Goal: Task Accomplishment & Management: Manage account settings

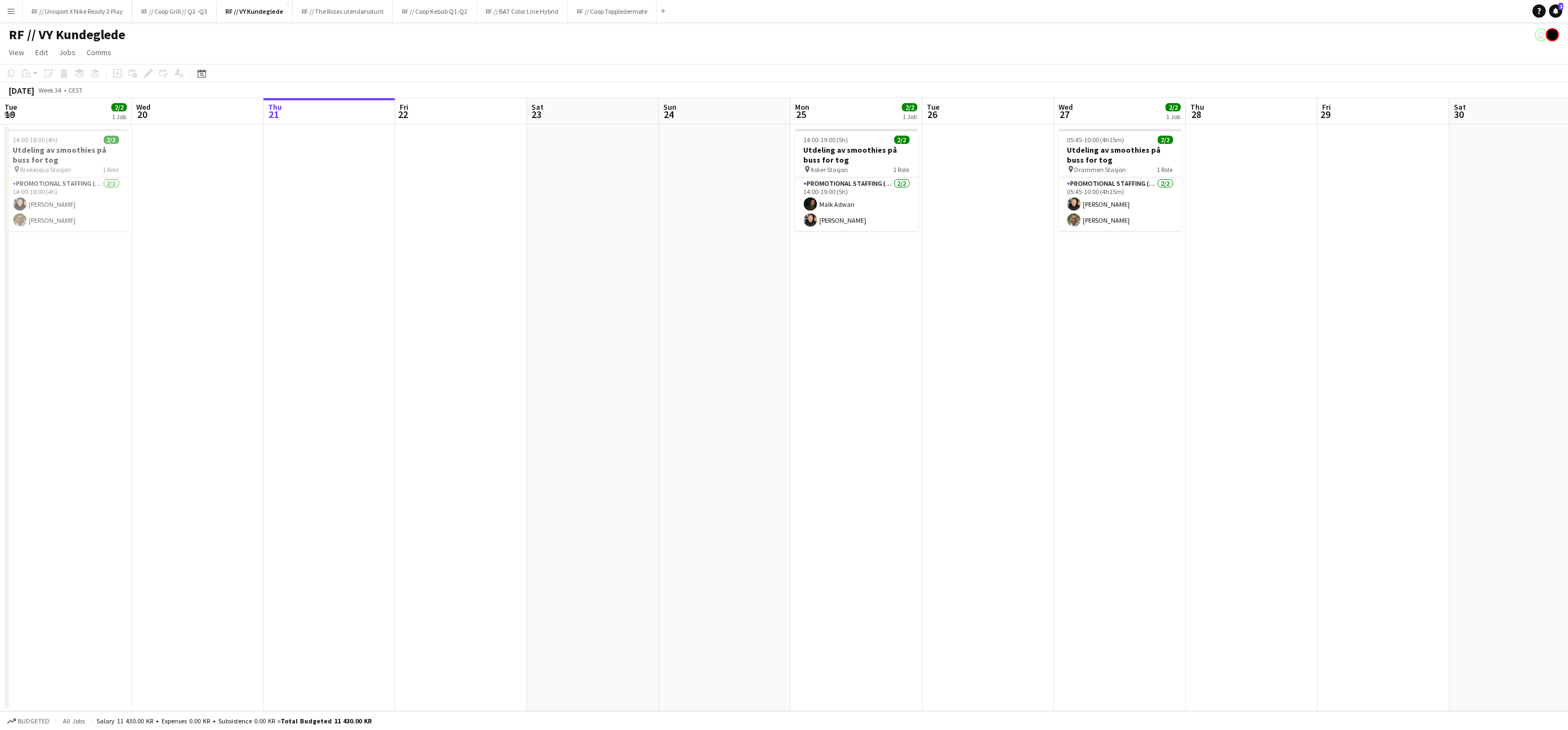
scroll to position [0, 346]
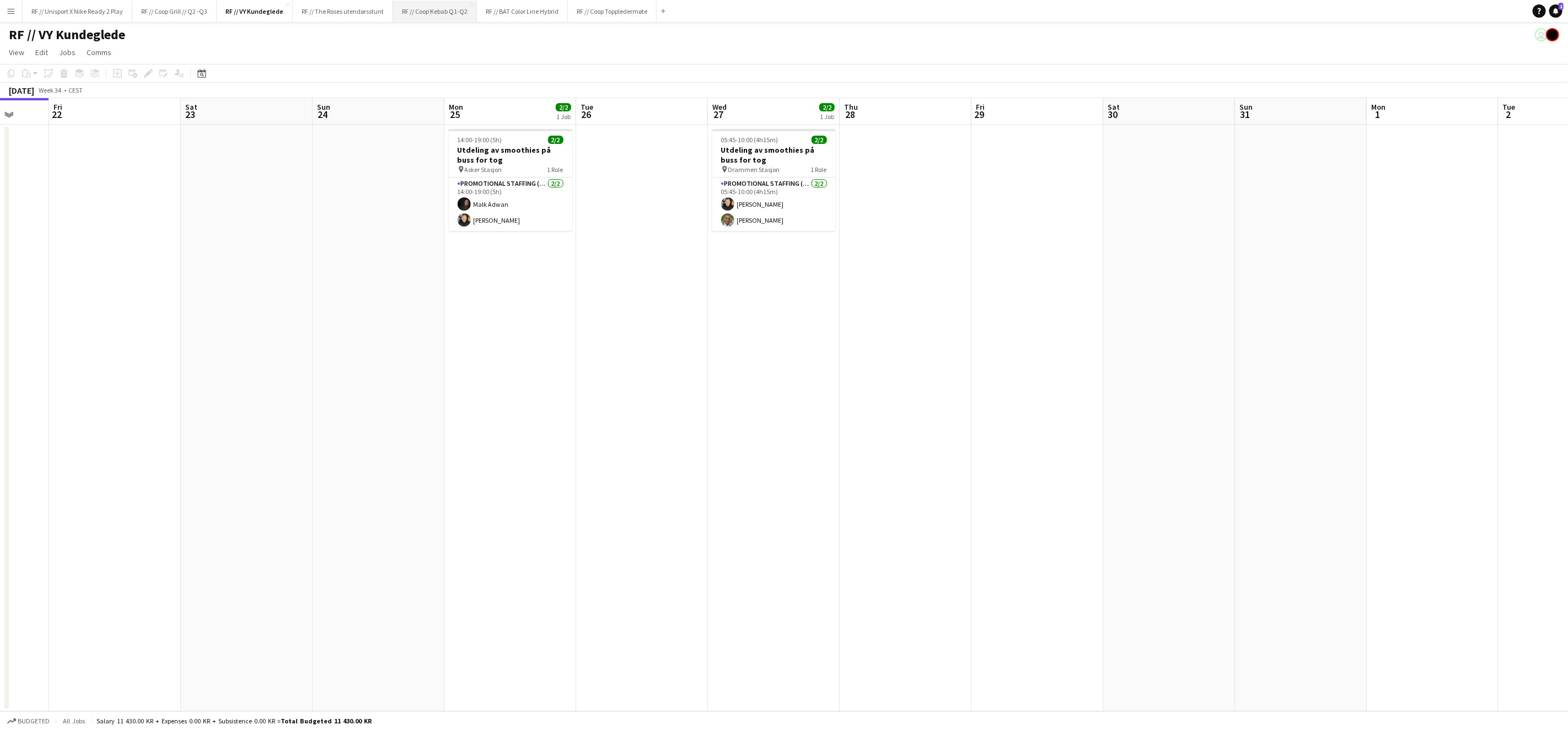
click at [430, 13] on button "RF // Coop Kebab Q1-Q2 Close" at bounding box center [435, 11] width 84 height 21
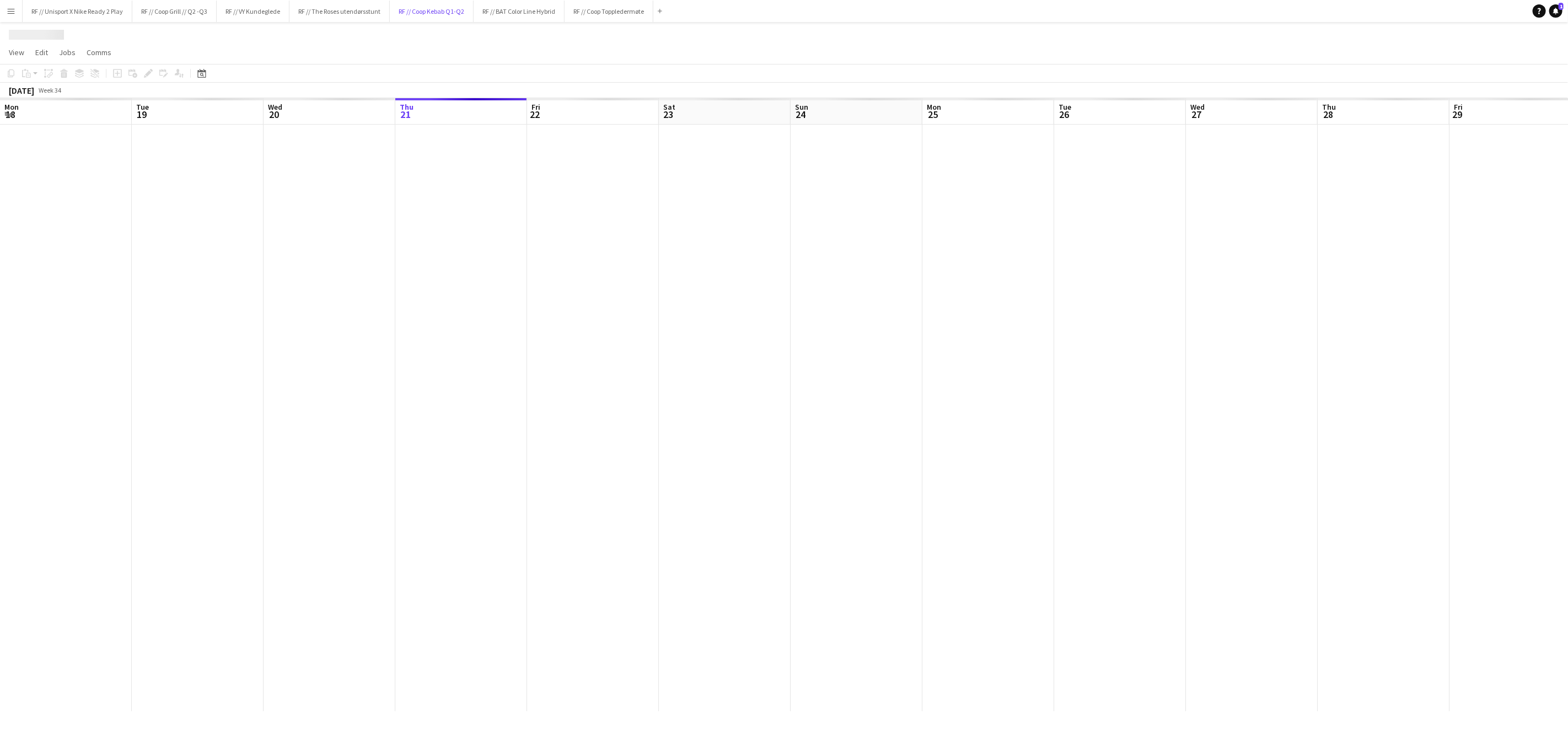
scroll to position [0, 263]
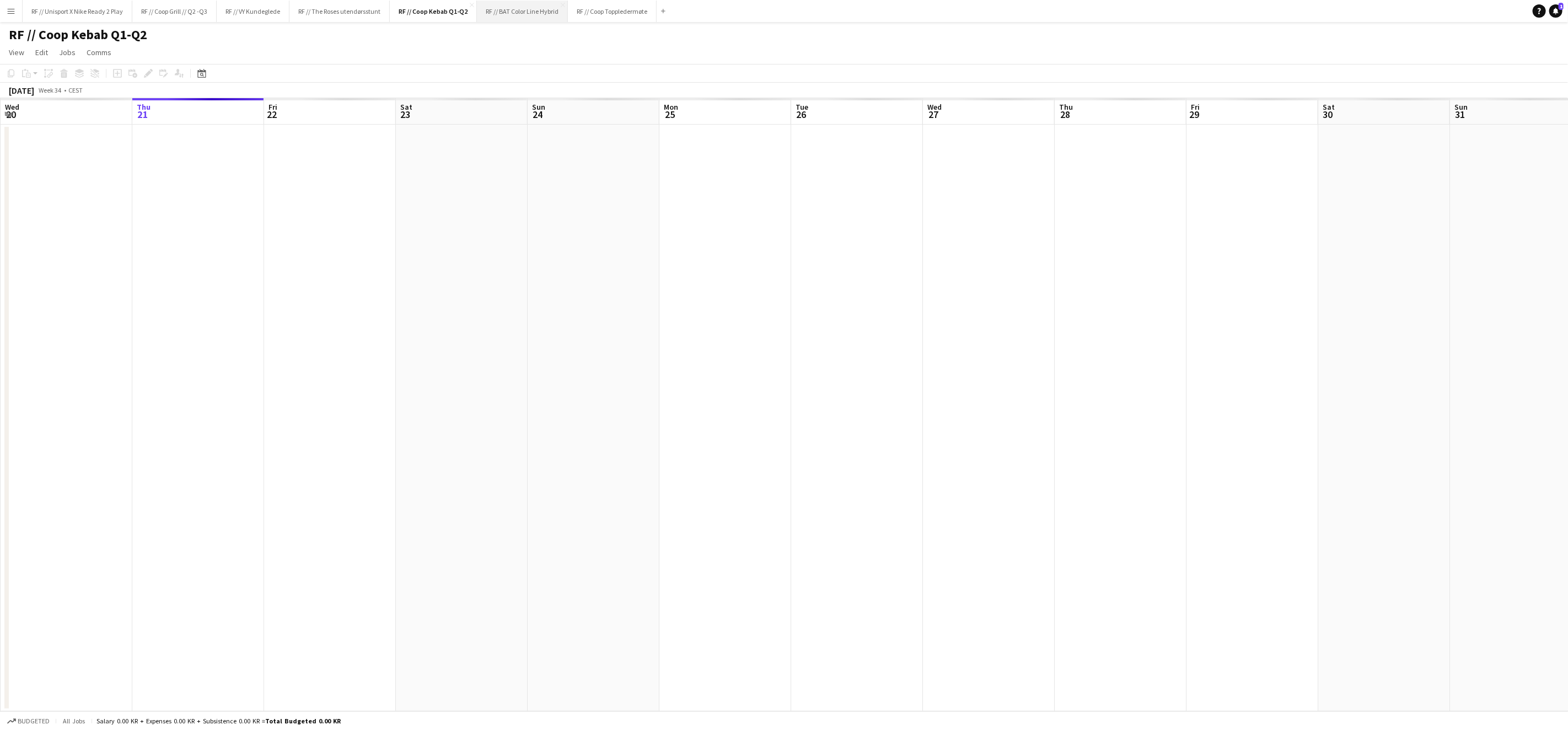
click at [529, 19] on button "RF // BAT Color Line Hybrid Close" at bounding box center [523, 11] width 91 height 21
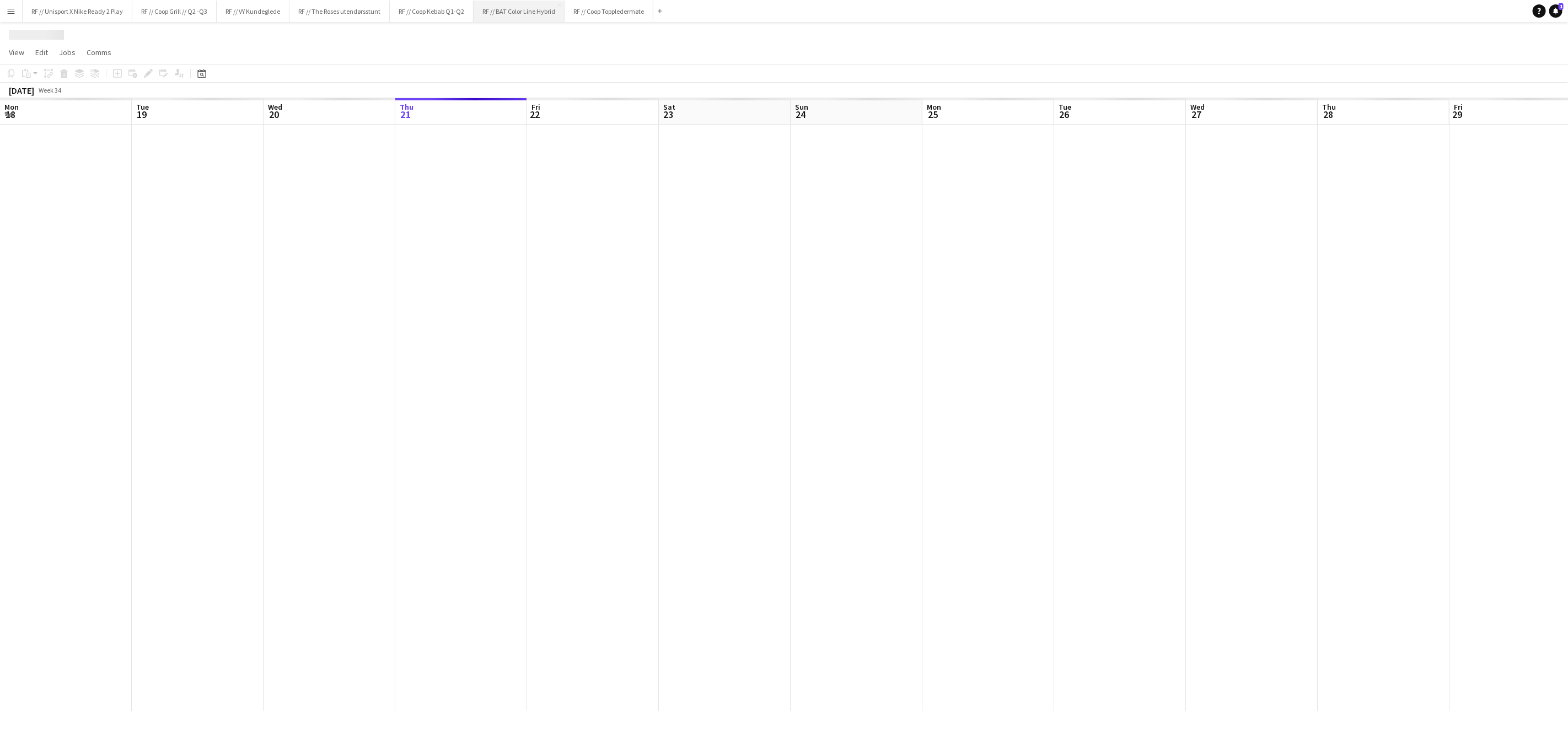
scroll to position [0, 263]
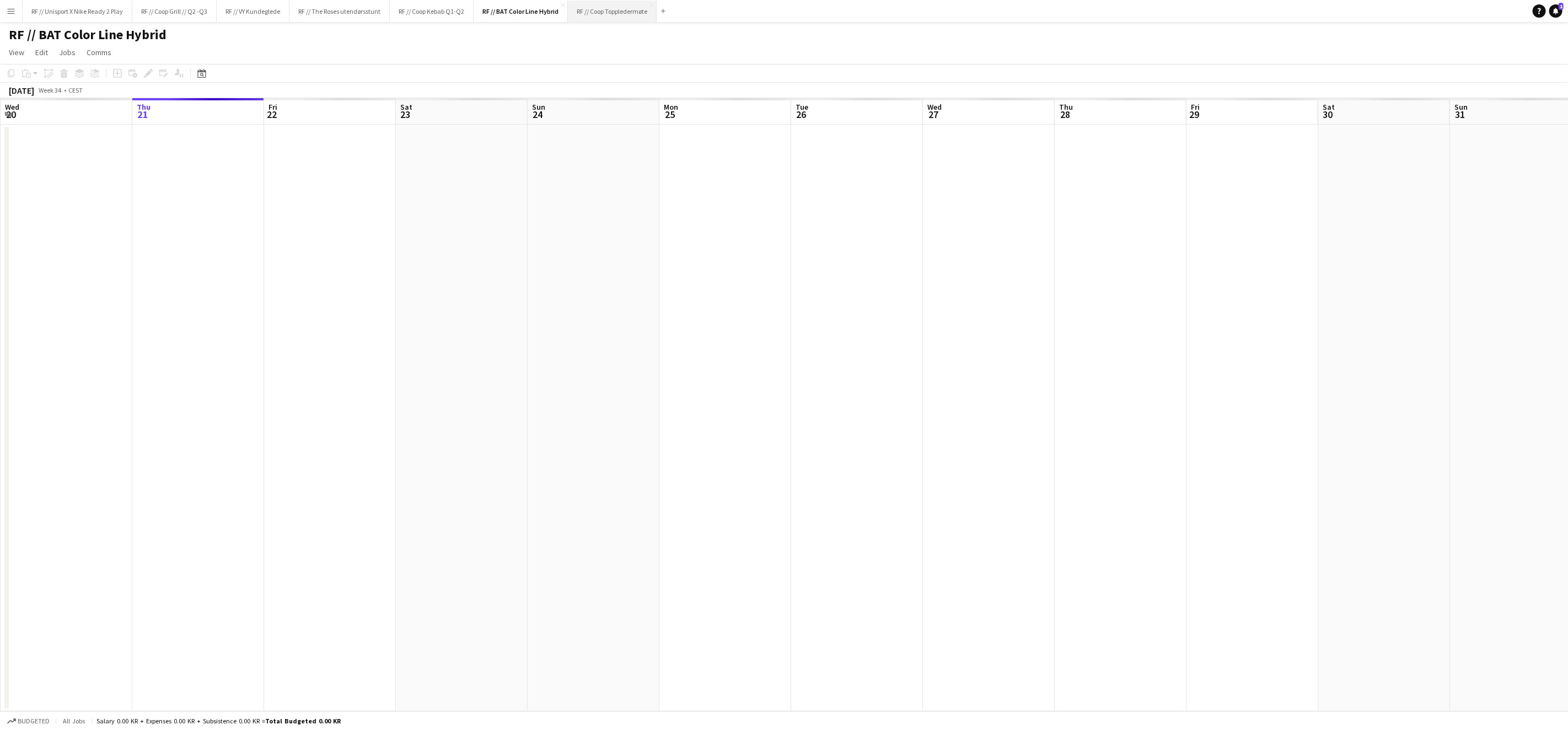
click at [591, 16] on button "RF // Coop Toppledermøte Close" at bounding box center [612, 11] width 89 height 21
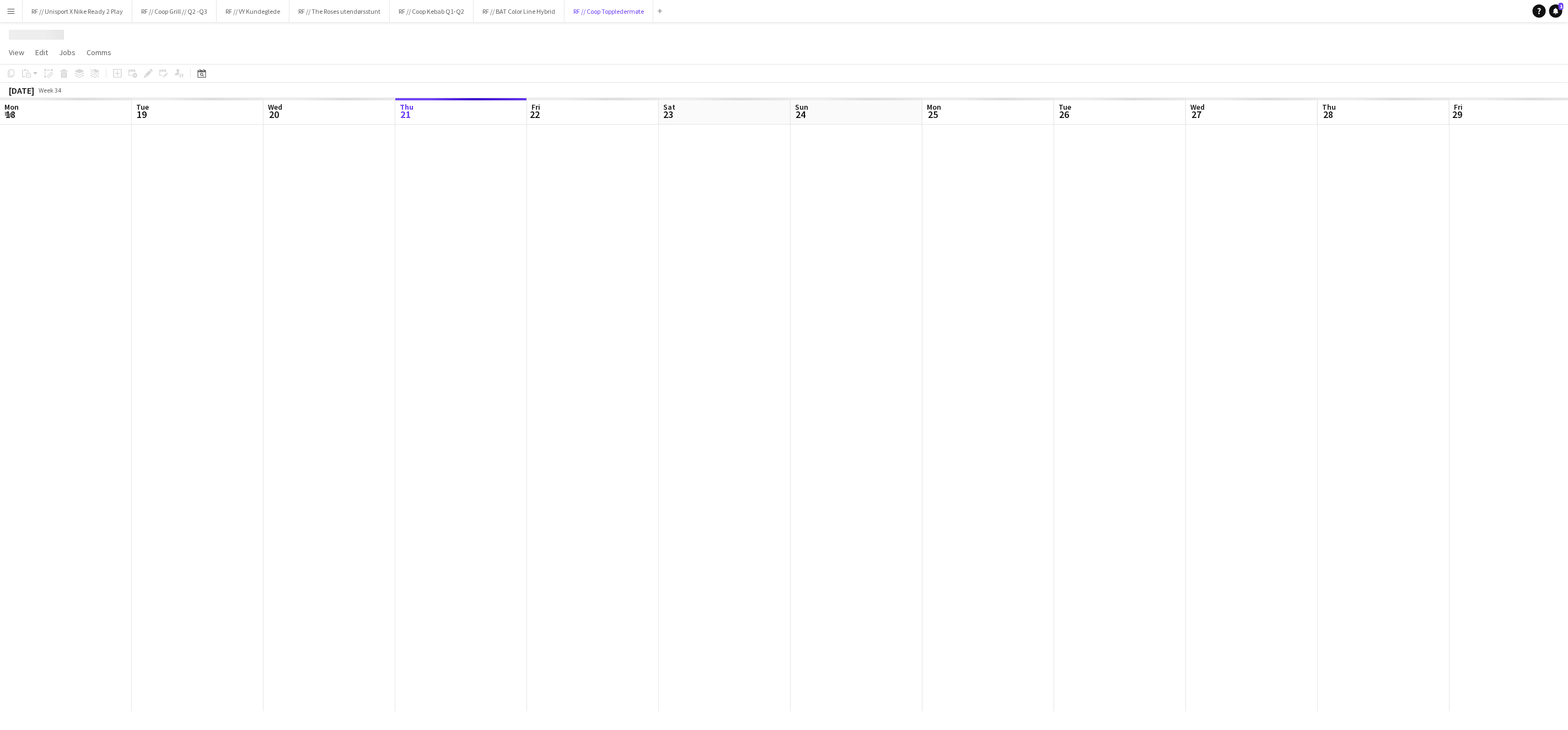
scroll to position [0, 263]
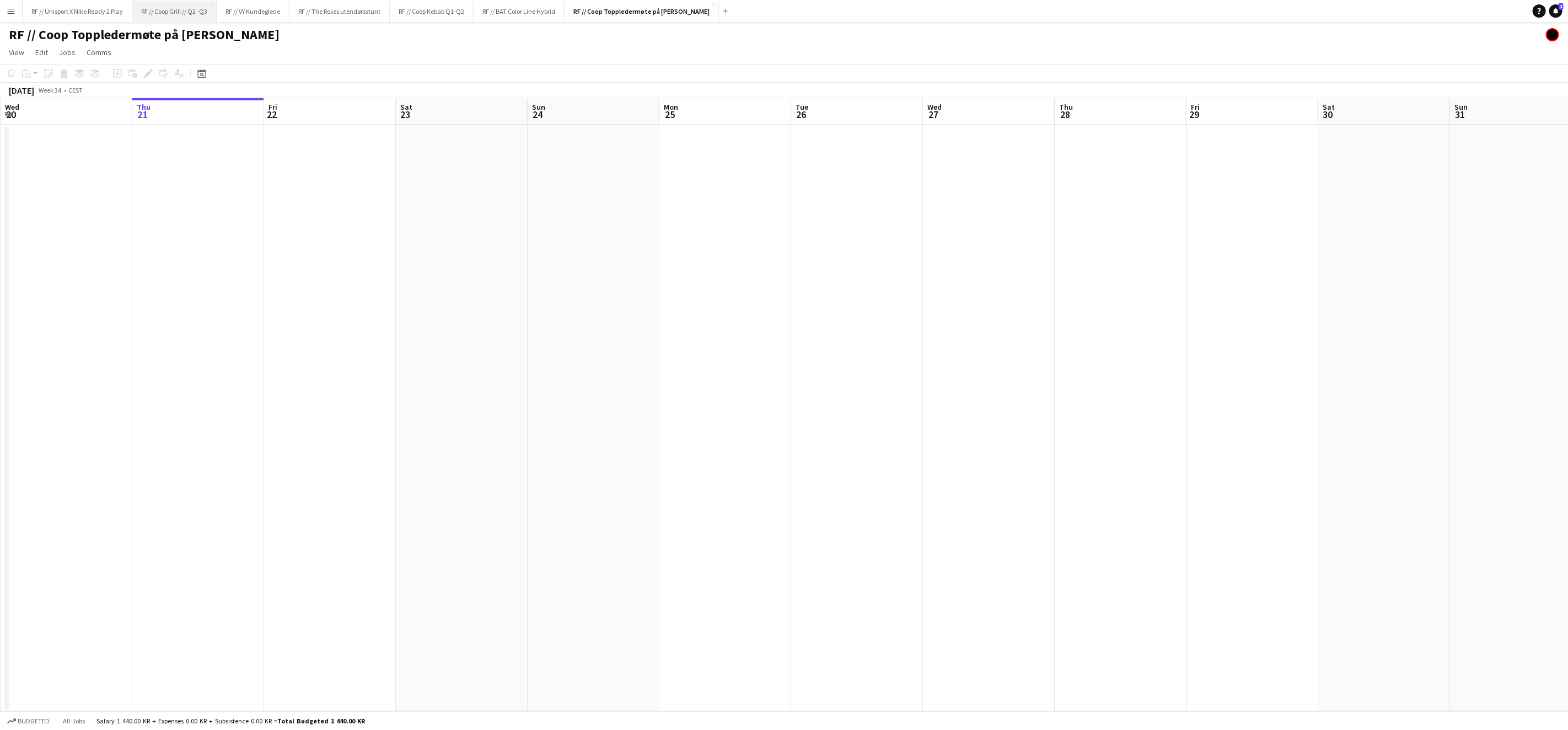
click at [189, 16] on button "RF // Coop Grill // Q2 -Q3 Close" at bounding box center [174, 11] width 84 height 21
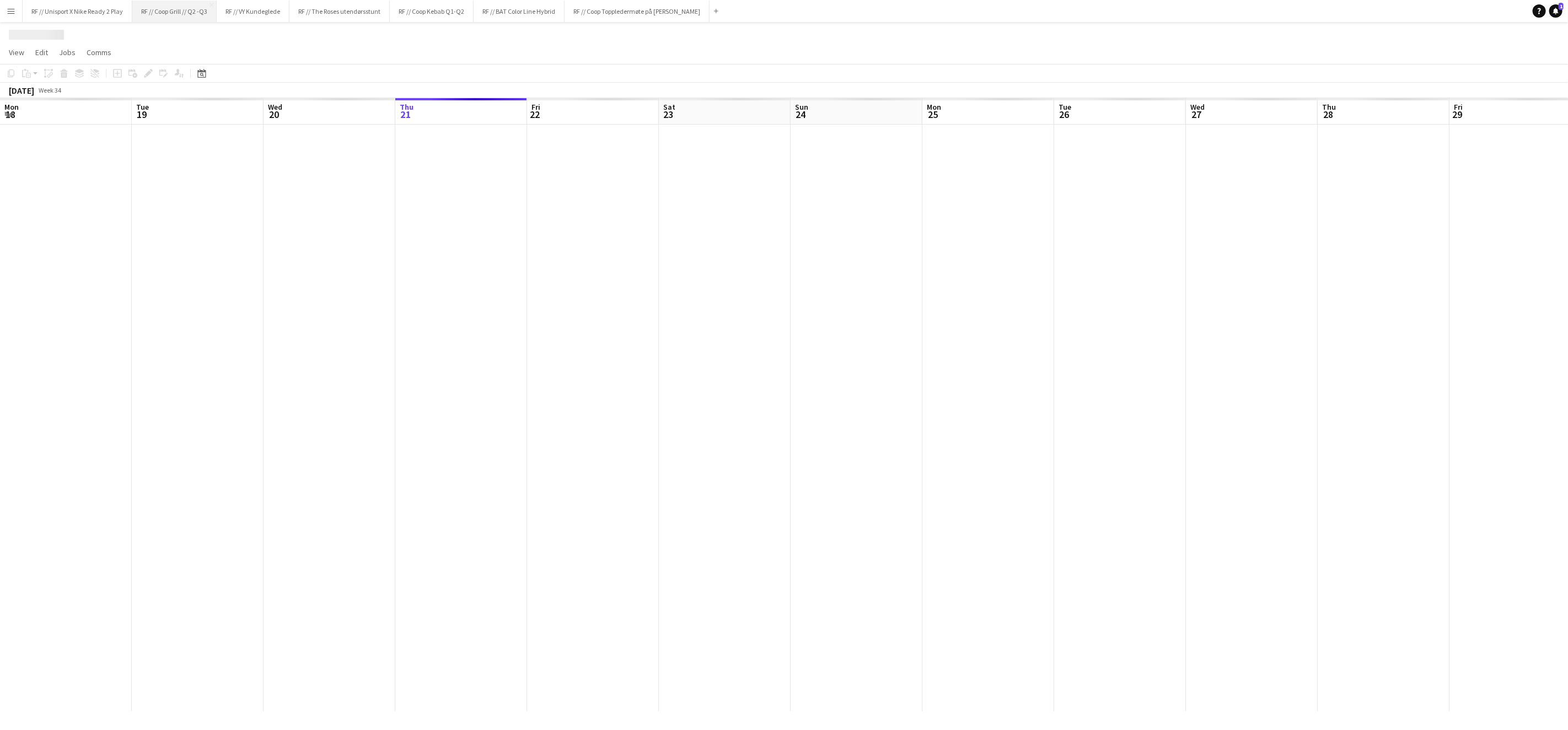
scroll to position [0, 263]
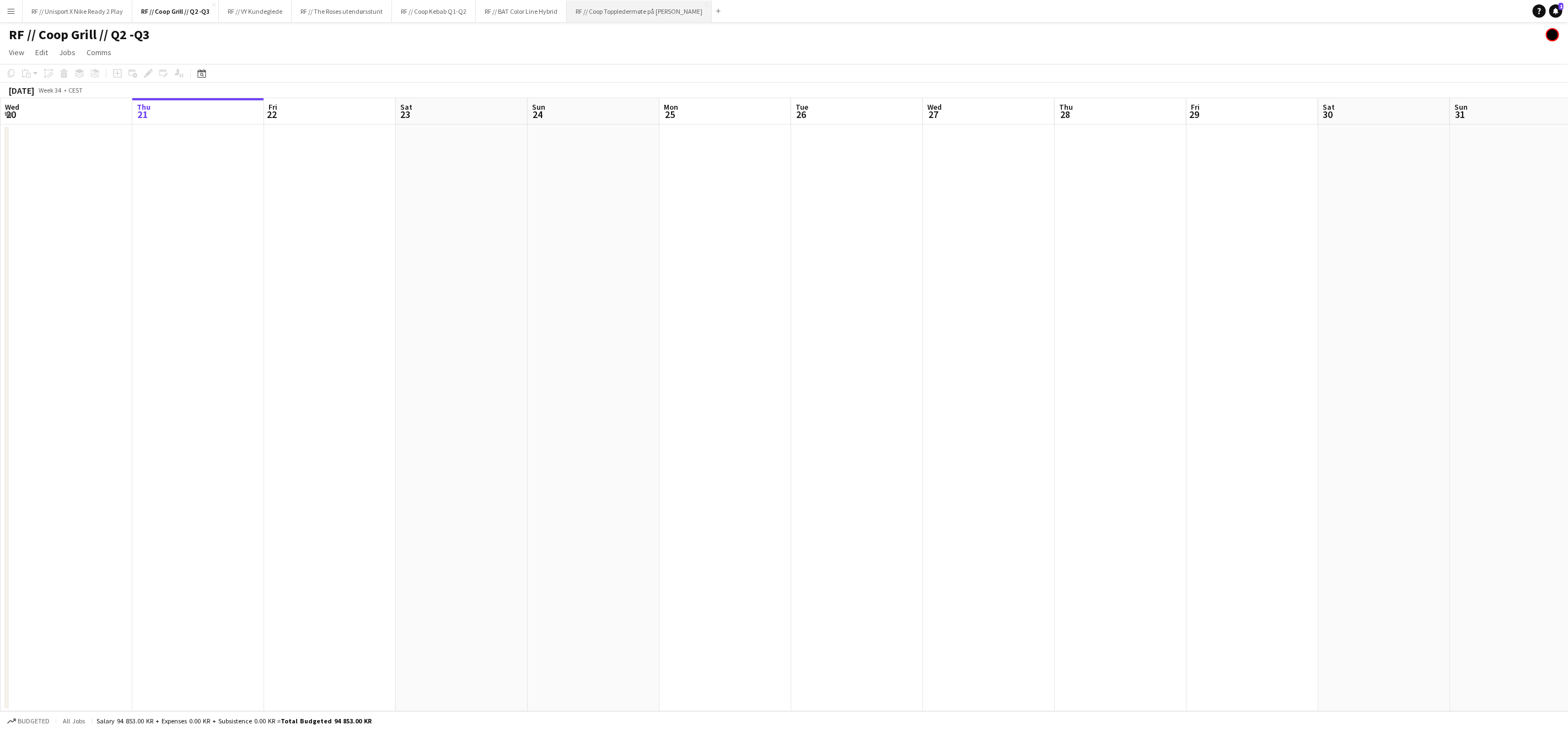
click at [661, 14] on button "RF // Coop Toppledermøte på Deichman Bjørvika Close" at bounding box center [639, 11] width 145 height 21
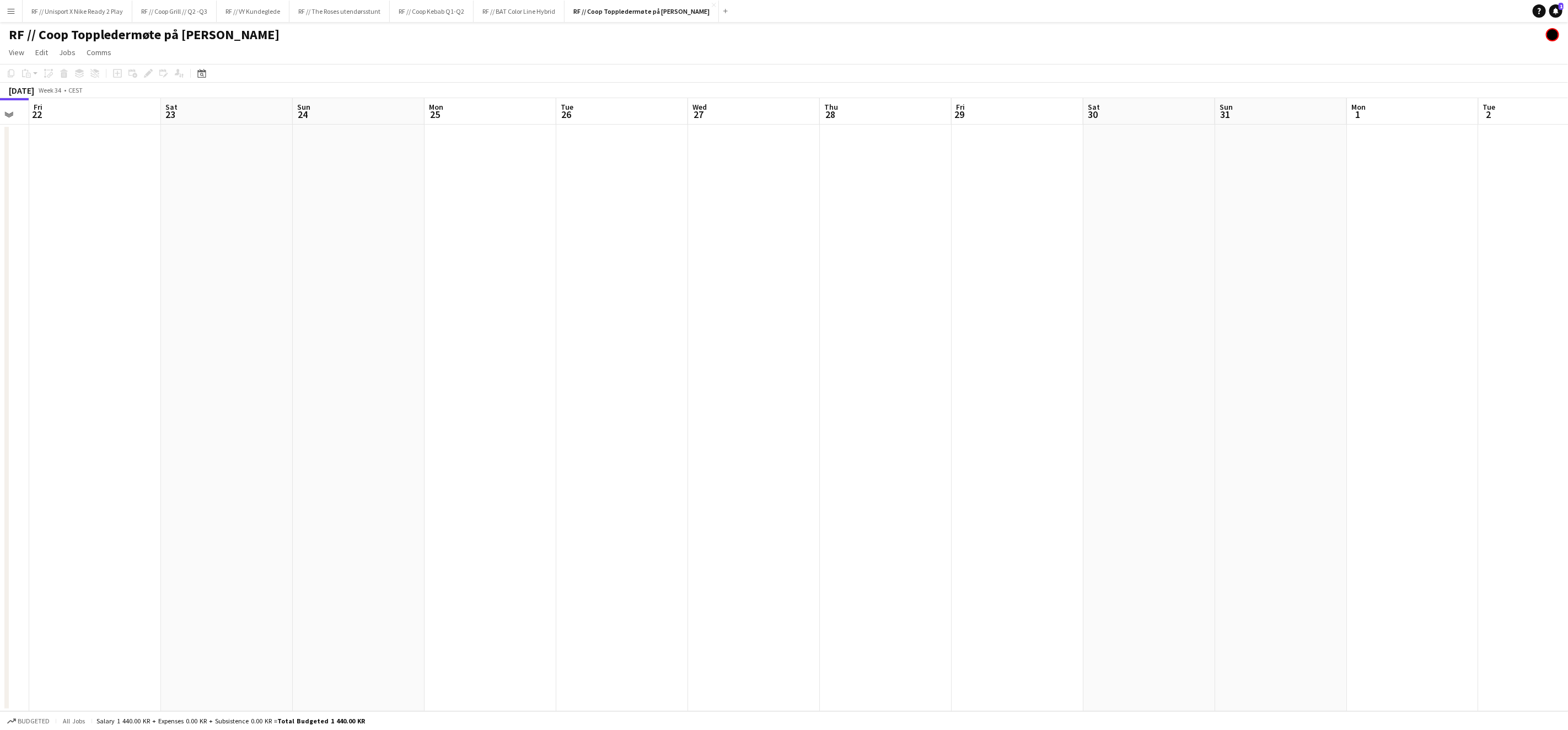
drag, startPoint x: 864, startPoint y: 334, endPoint x: 1128, endPoint y: 360, distance: 265.3
click at [731, 332] on app-calendar-viewport "Tue 19 Wed 20 Thu 21 Fri 22 Sat 23 Sun 24 Mon 25 Tue 26 Wed 27 Thu 28 Fri 29 Sa…" at bounding box center [784, 404] width 1568 height 613
drag, startPoint x: 1101, startPoint y: 363, endPoint x: 930, endPoint y: 342, distance: 172.3
click at [549, 334] on app-calendar-viewport "Wed 20 Thu 21 Fri 22 Sat 23 Sun 24 Mon 25 Tue 26 Wed 27 Thu 28 Fri 29 Sat 30 Su…" at bounding box center [784, 404] width 1568 height 613
drag, startPoint x: 786, startPoint y: 352, endPoint x: 646, endPoint y: 334, distance: 141.2
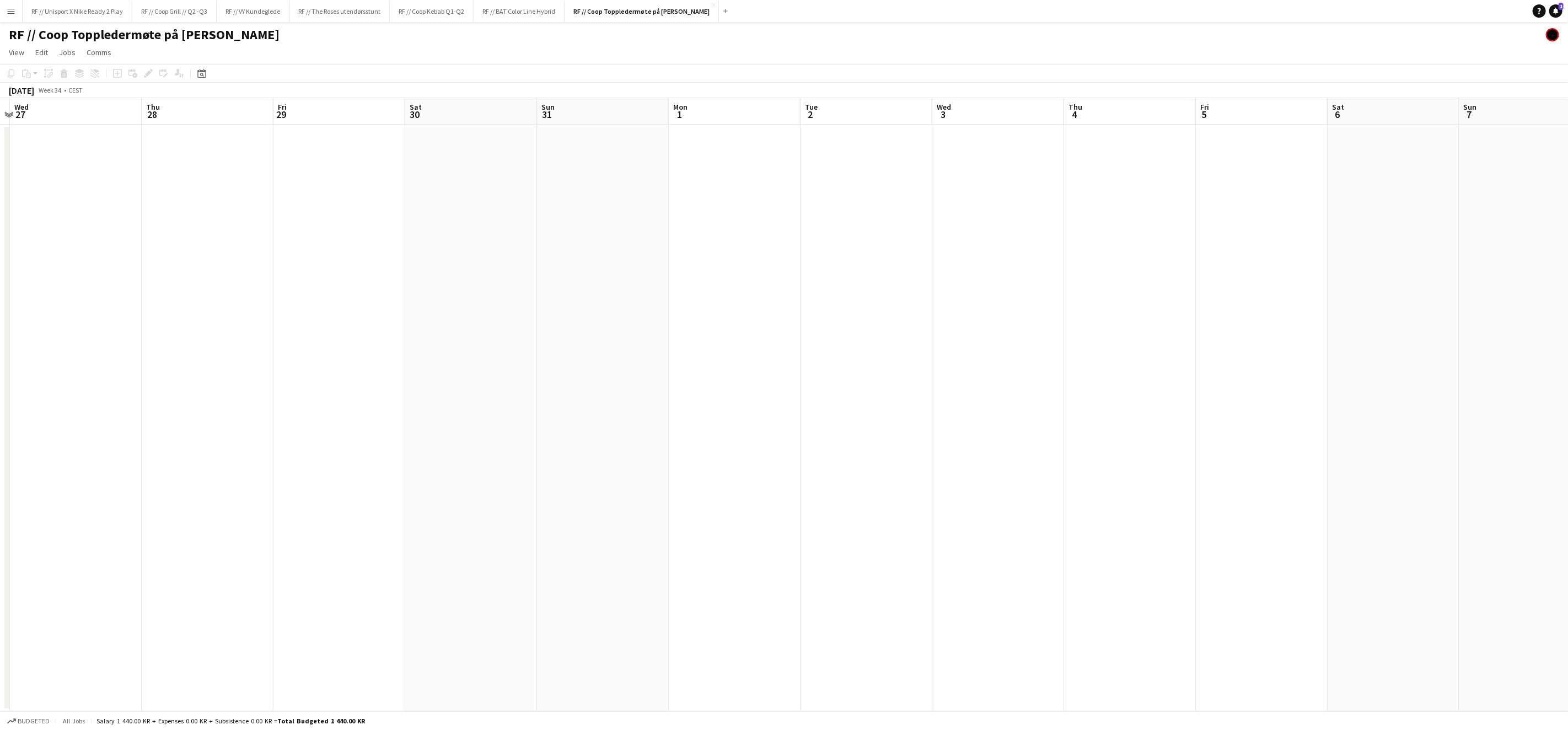
click at [612, 341] on app-calendar-viewport "Sun 24 Mon 25 Tue 26 Wed 27 Thu 28 Fri 29 Sat 30 Sun 31 Mon 1 Tue 2 Wed 3 Thu 4…" at bounding box center [784, 404] width 1568 height 613
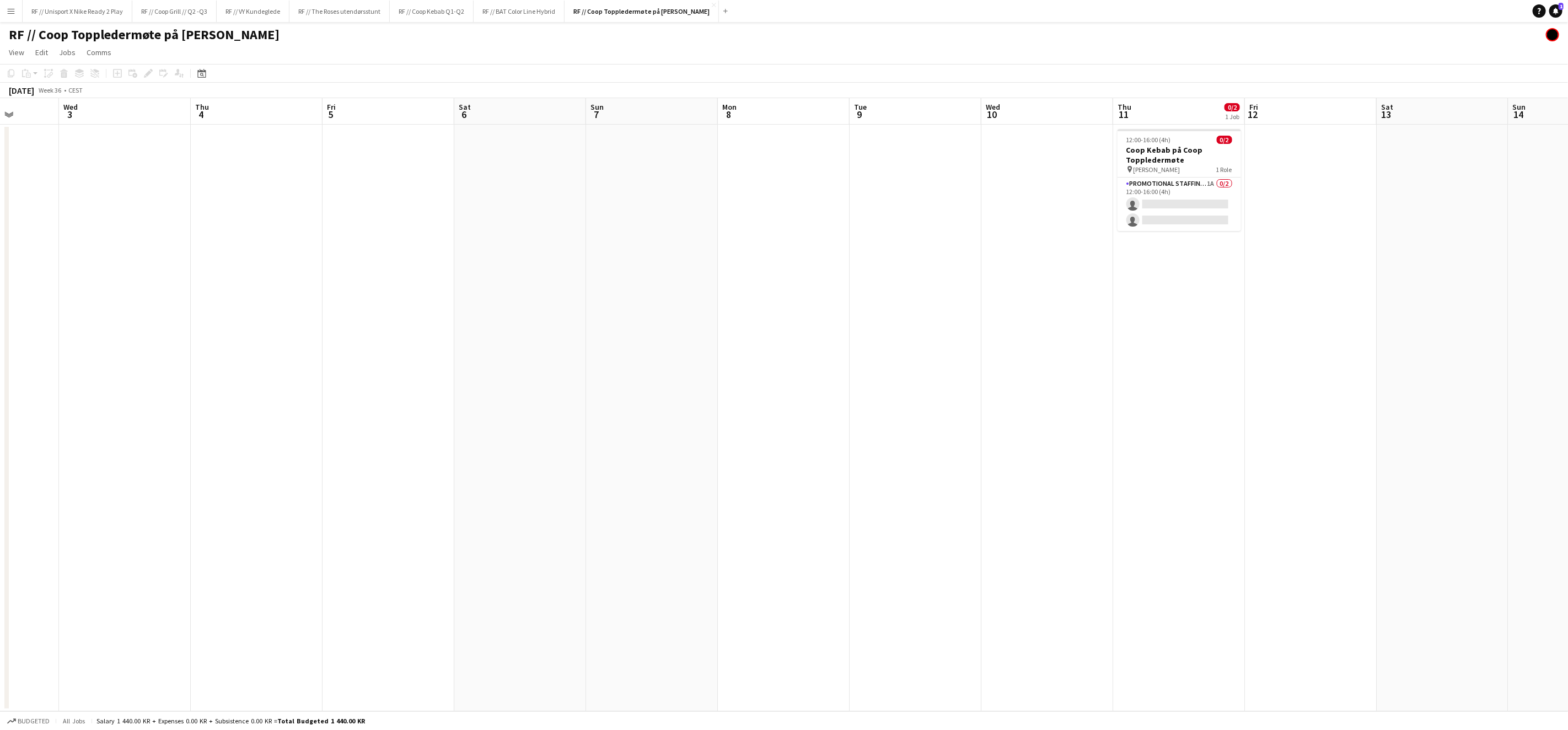
scroll to position [0, 395]
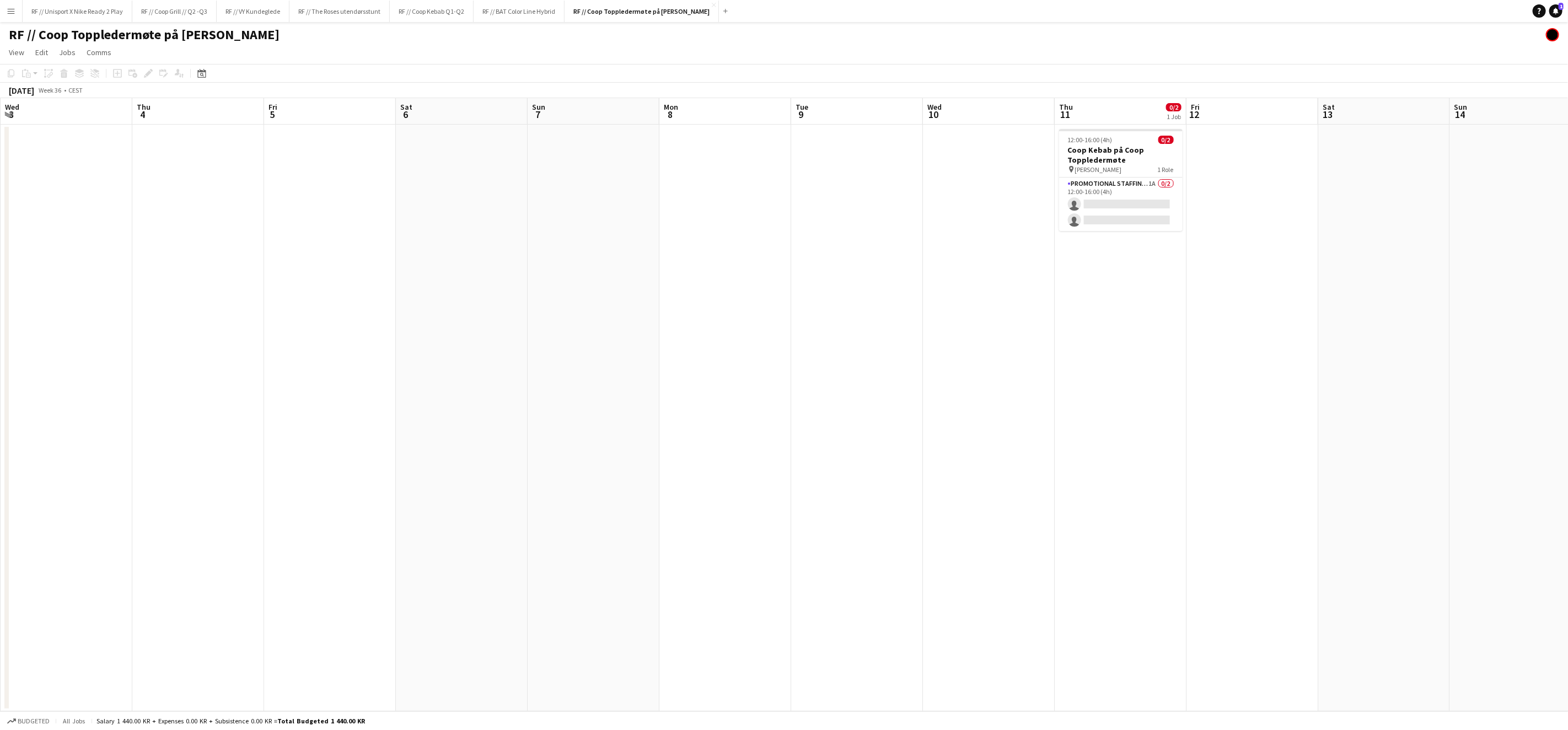
drag, startPoint x: 1008, startPoint y: 378, endPoint x: 609, endPoint y: 352, distance: 399.8
click at [609, 352] on app-calendar-viewport "Sun 31 Mon 1 Tue 2 Wed 3 Thu 4 Fri 5 Sat 6 Sun 7 Mon 8 Tue 9 Wed 10 Thu 11 0/2 …" at bounding box center [784, 404] width 1568 height 613
click at [1111, 194] on app-card-role "Promotional Staffing (Brand Ambassadors) 1A 0/2 12:00-16:00 (4h) single-neutral…" at bounding box center [1121, 204] width 123 height 53
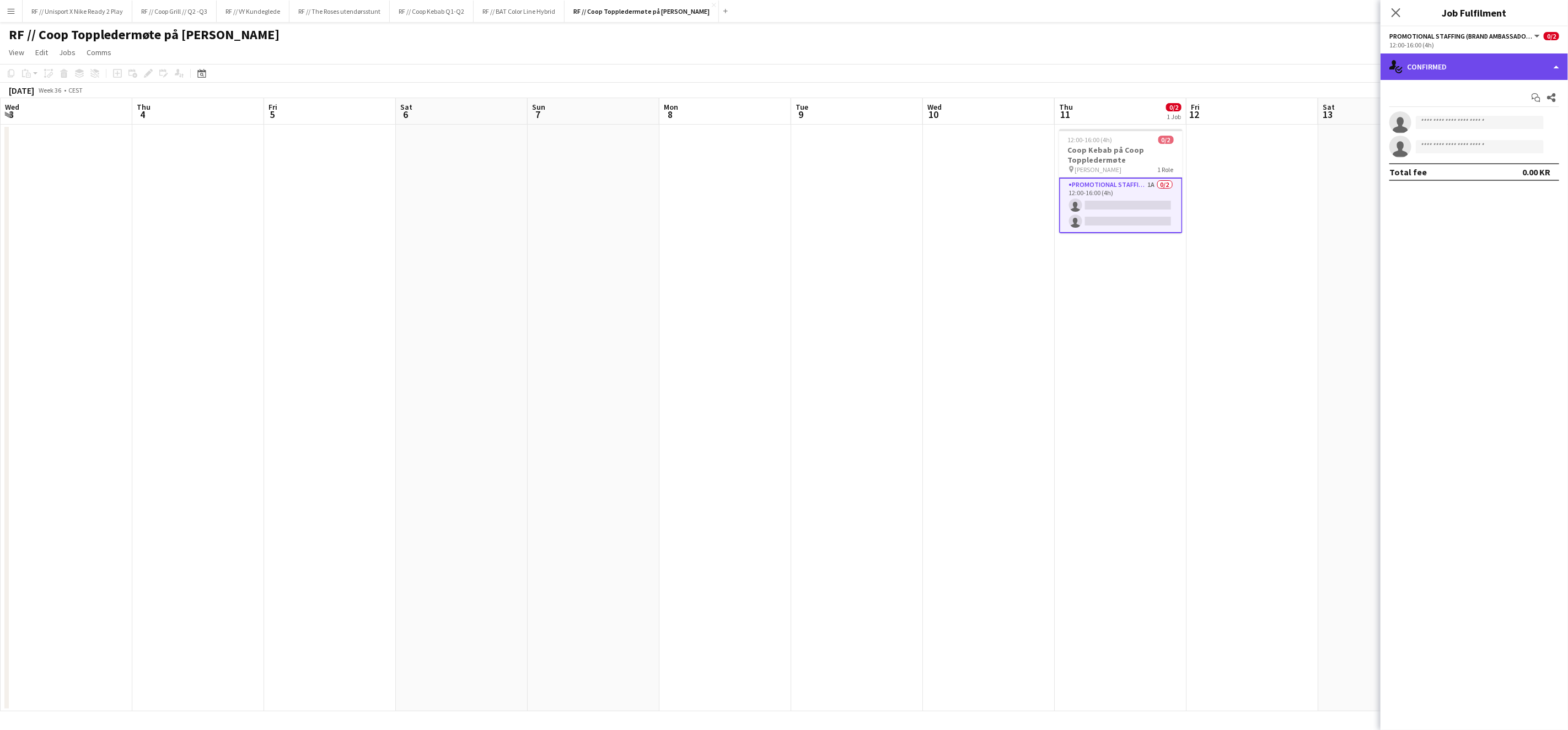
click at [1556, 70] on div "single-neutral-actions-check-2 Confirmed" at bounding box center [1474, 67] width 188 height 27
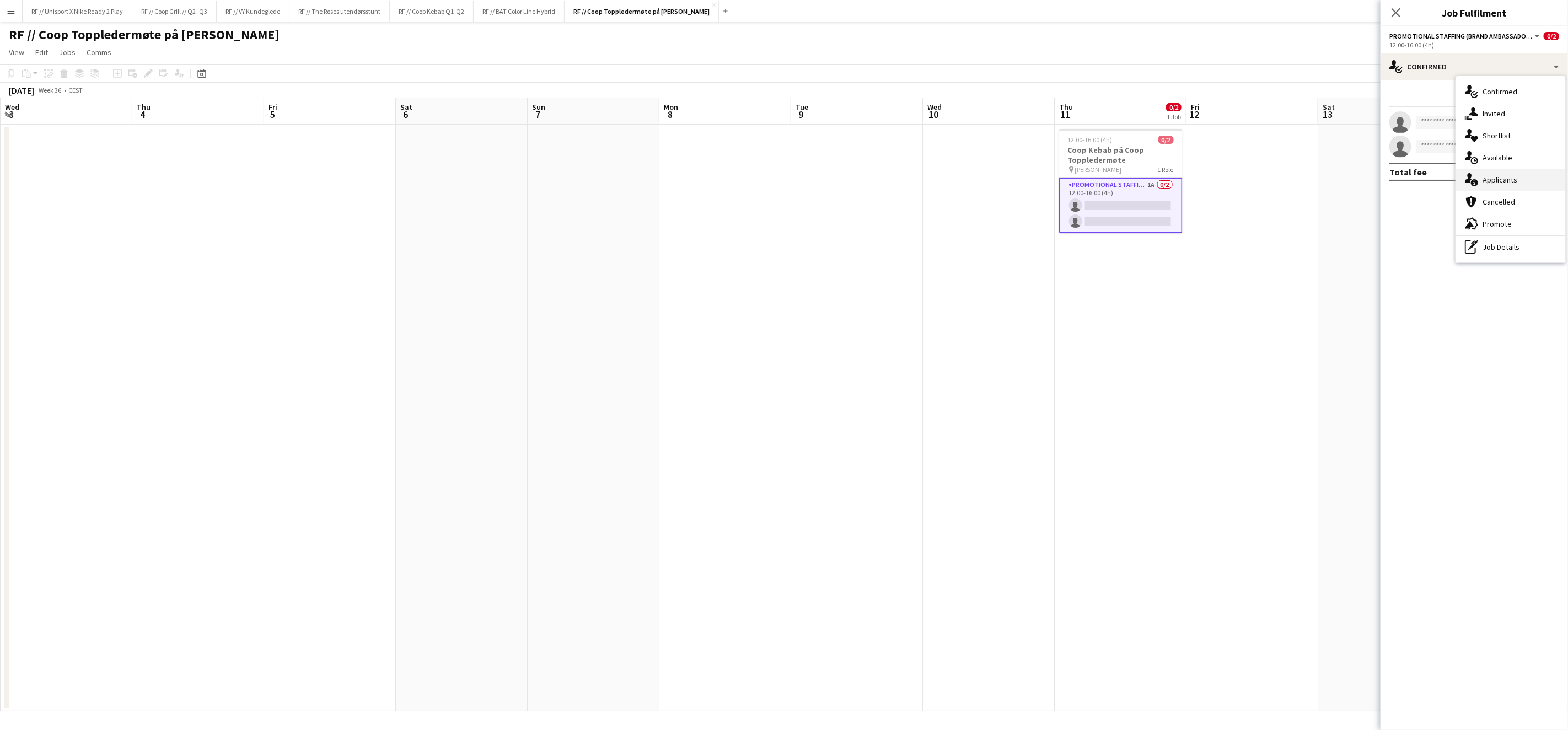
click at [1506, 179] on div "single-neutral-actions-information Applicants" at bounding box center [1510, 180] width 109 height 22
click at [1403, 151] on app-user-avatar at bounding box center [1400, 145] width 22 height 22
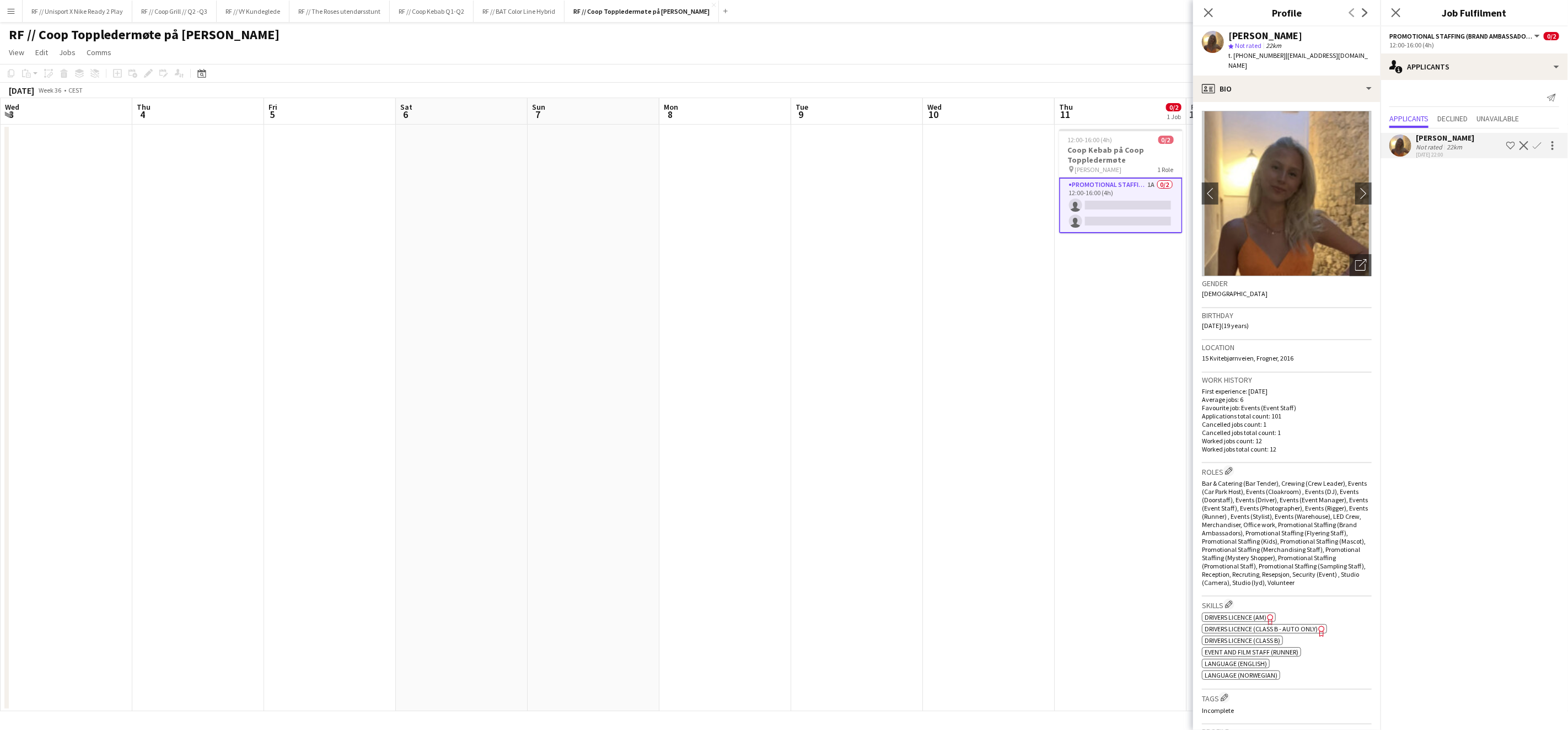
click at [1151, 327] on app-date-cell "12:00-16:00 (4h) 0/2 Coop Kebab på Coop Toppledermøte pin Deichmans Bjørvika 1 …" at bounding box center [1121, 418] width 132 height 586
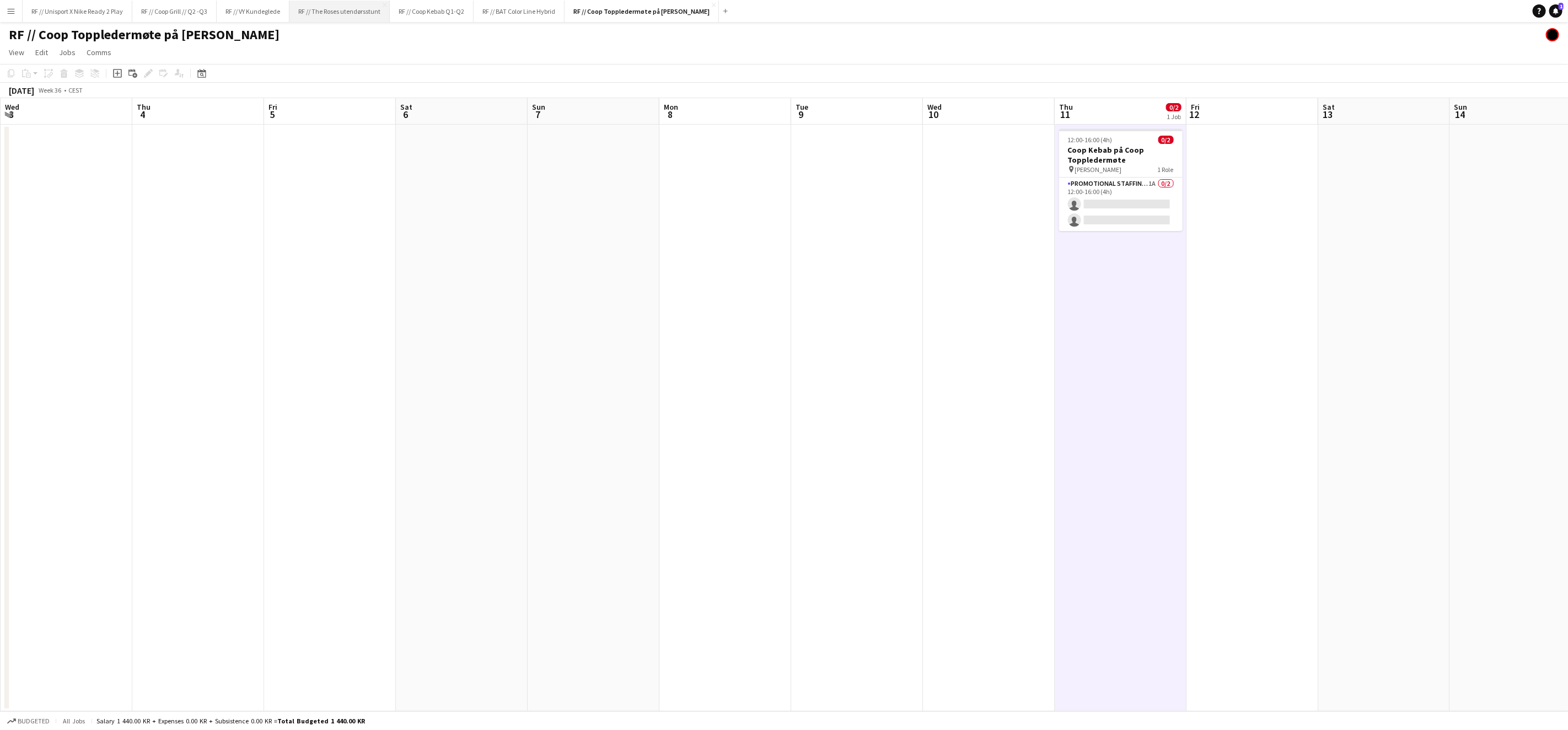
click at [311, 15] on button "RF // The Roses utendørsstunt Close" at bounding box center [340, 11] width 100 height 21
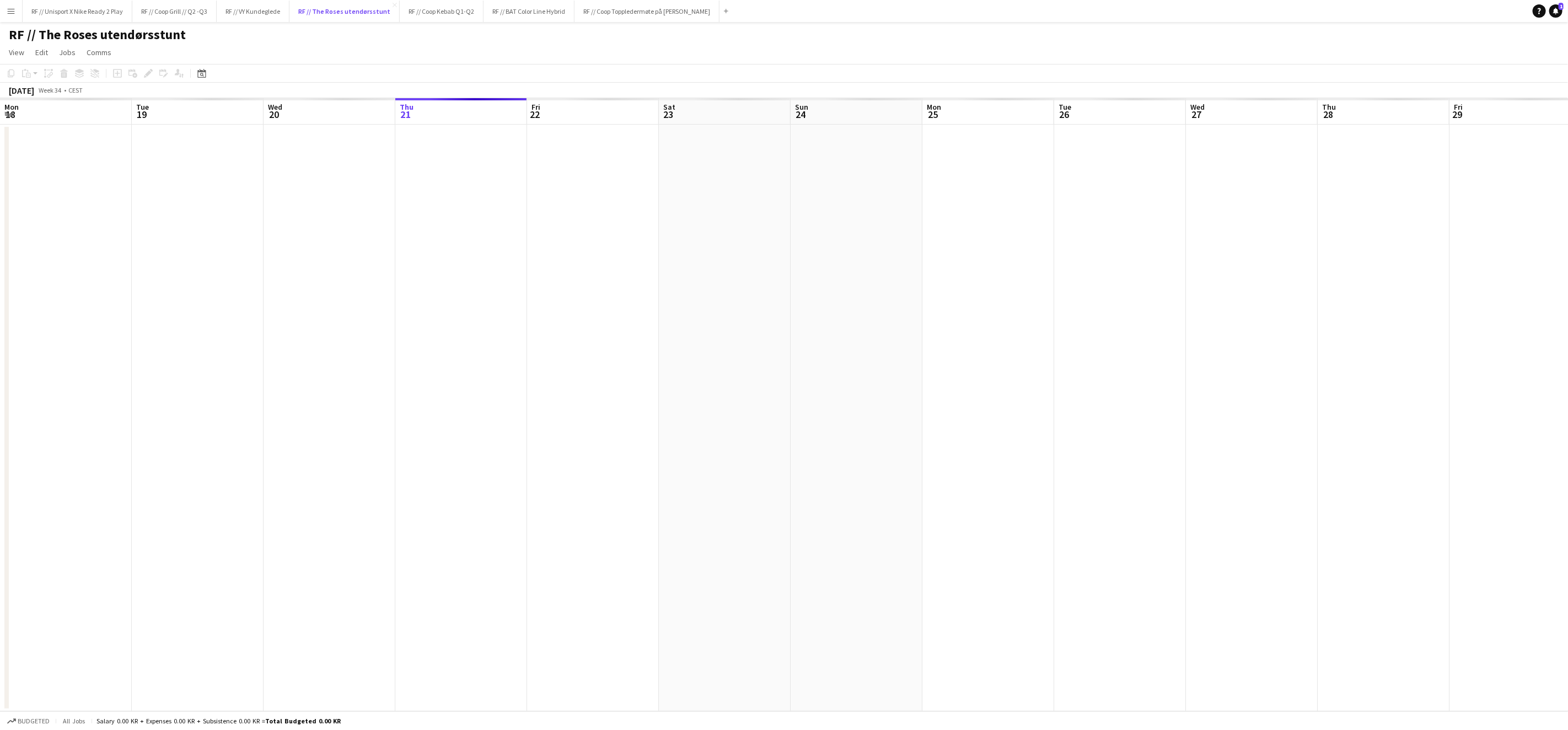
scroll to position [0, 263]
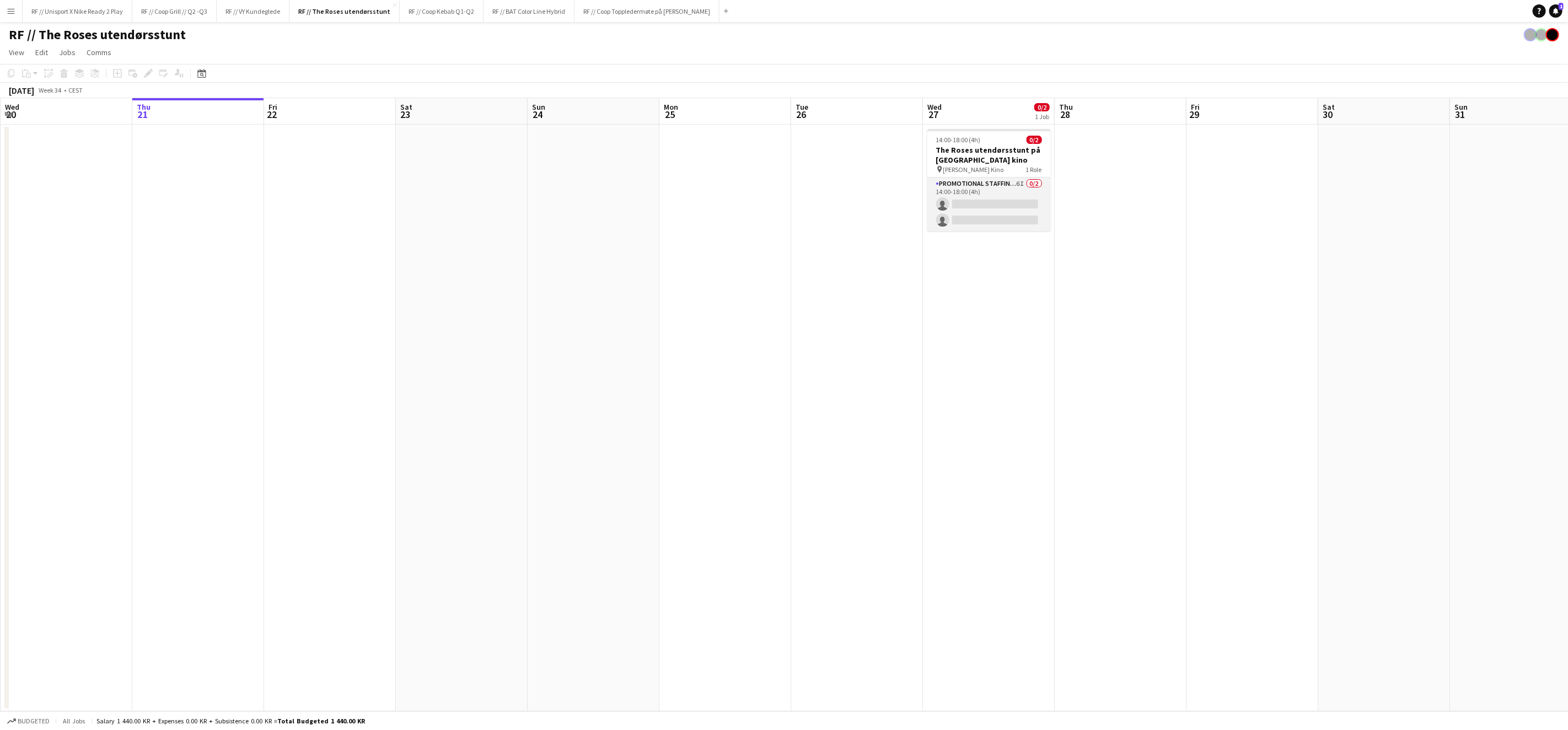
click at [966, 199] on app-card-role "Promotional Staffing (Brand Ambassadors) 6I 0/2 14:00-18:00 (4h) single-neutral…" at bounding box center [989, 204] width 123 height 53
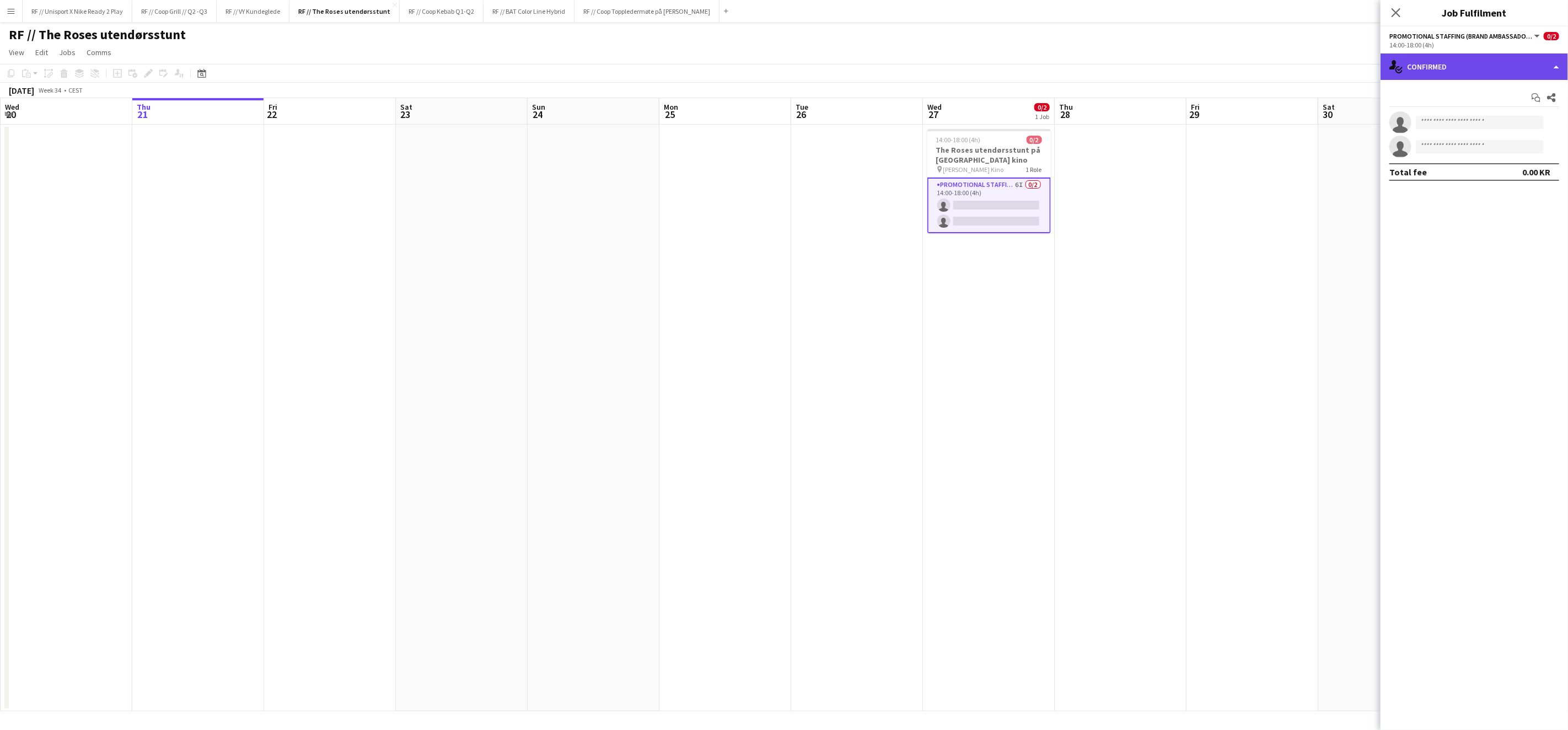
click at [1564, 68] on div "single-neutral-actions-check-2 Confirmed" at bounding box center [1474, 67] width 188 height 27
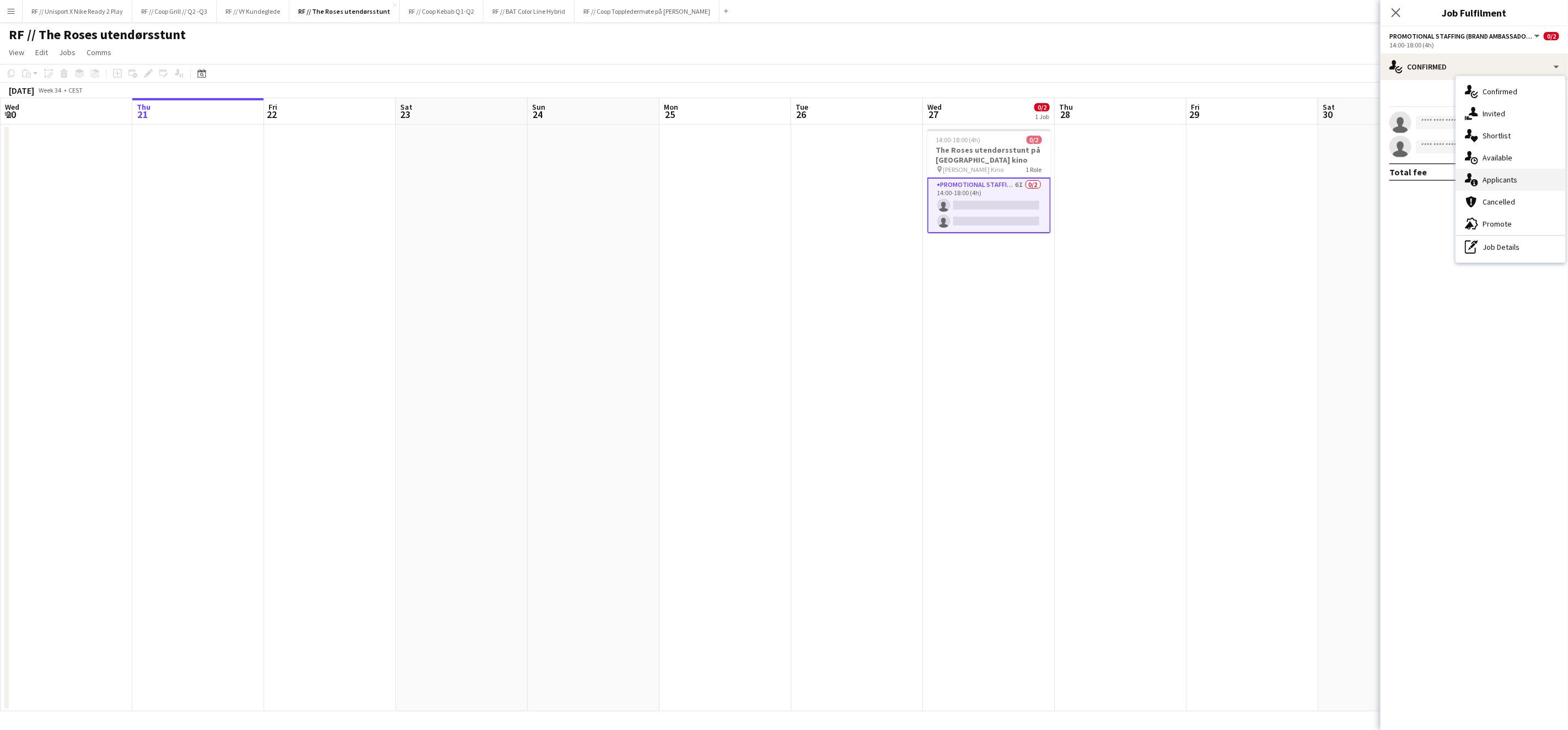
click at [1518, 173] on div "single-neutral-actions-information Applicants" at bounding box center [1510, 180] width 109 height 22
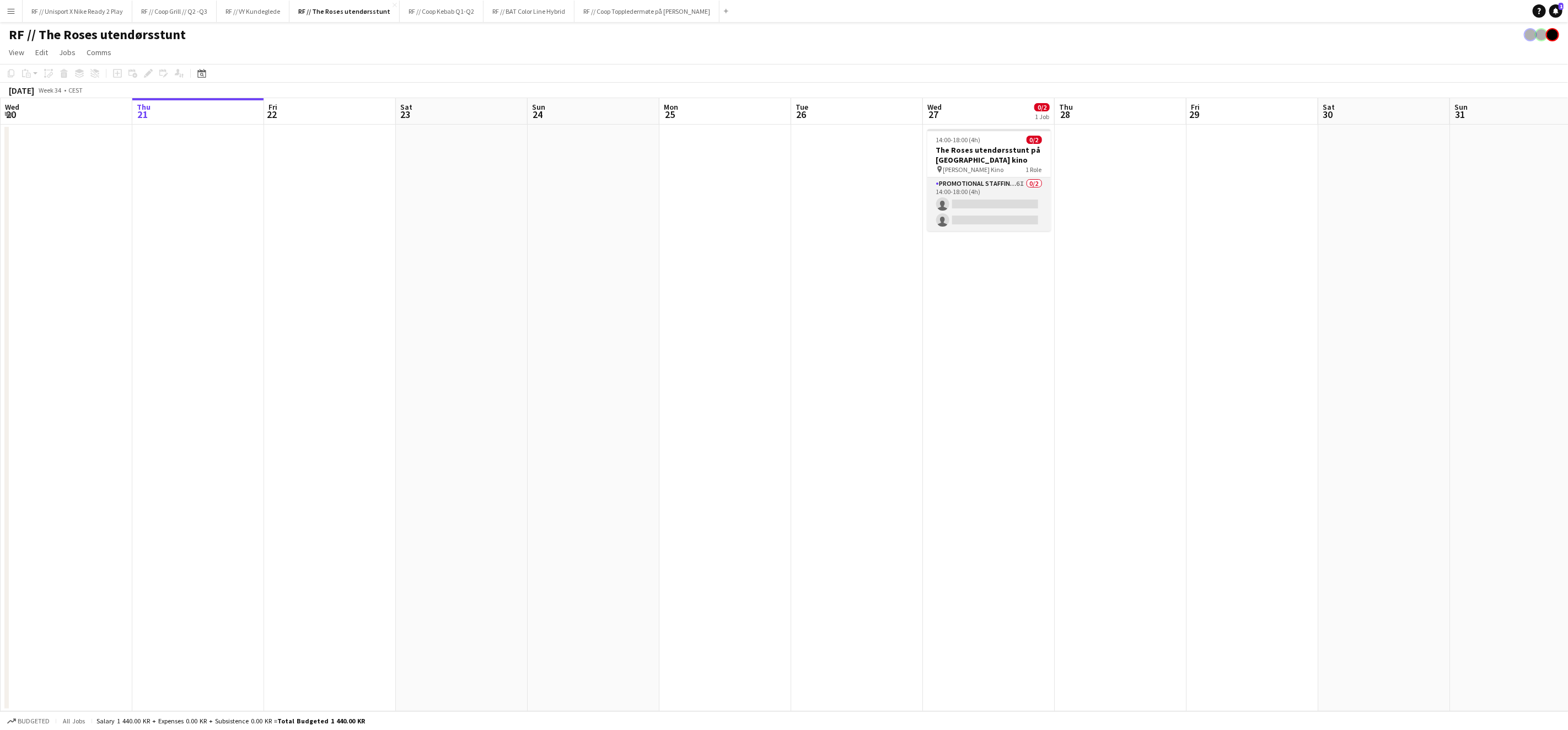
click at [970, 209] on app-card-role "Promotional Staffing (Brand Ambassadors) 6I 0/2 14:00-18:00 (4h) single-neutral…" at bounding box center [989, 204] width 123 height 53
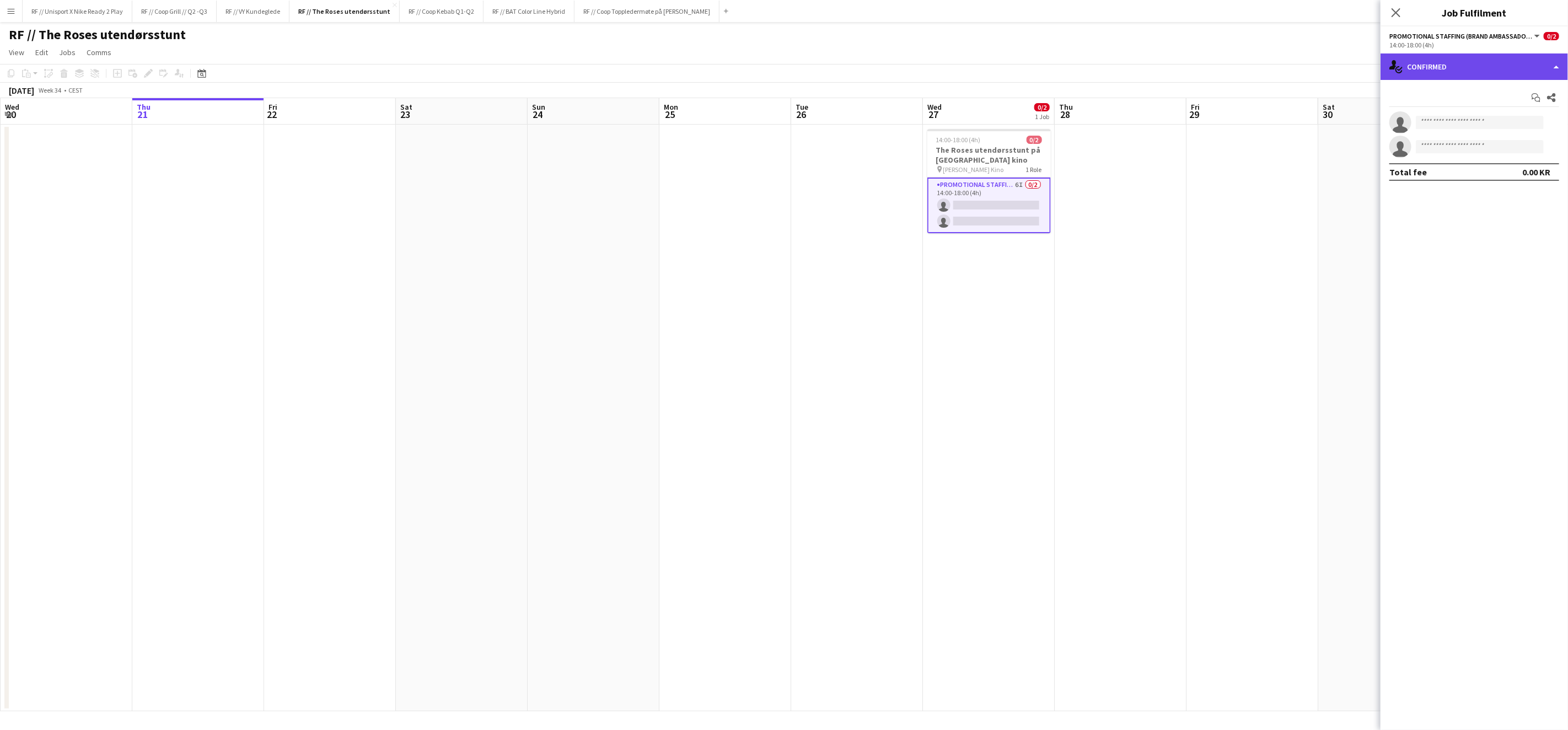
click at [1552, 73] on div "single-neutral-actions-check-2 Confirmed" at bounding box center [1474, 67] width 188 height 27
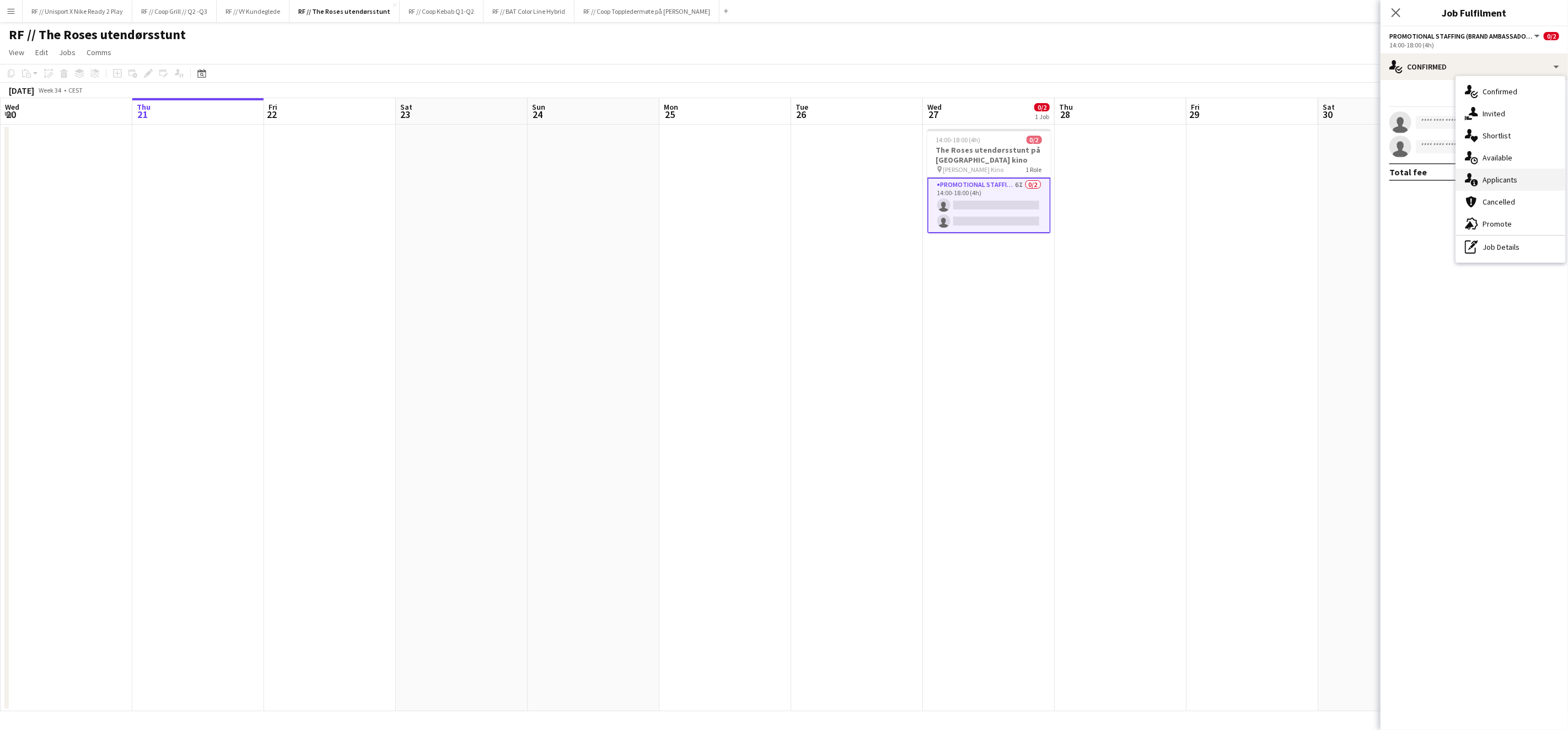
click at [1531, 182] on div "single-neutral-actions-information Applicants" at bounding box center [1510, 180] width 109 height 22
click at [1454, 102] on span "Declined" at bounding box center [1452, 97] width 31 height 16
click at [1514, 94] on span "Unavailable" at bounding box center [1497, 96] width 42 height 8
click at [1415, 99] on span "Applicants" at bounding box center [1409, 96] width 39 height 8
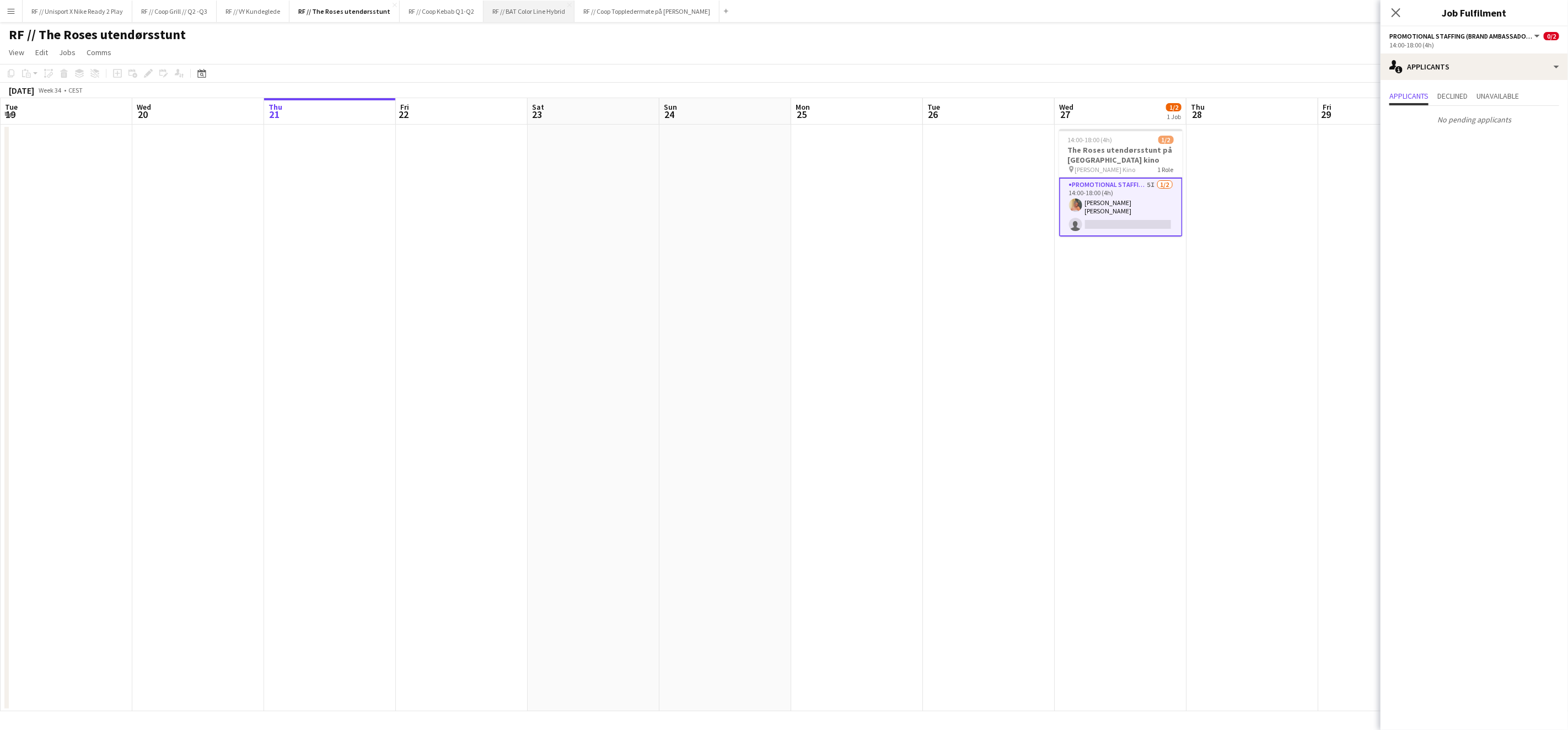
scroll to position [0, 263]
click at [925, 224] on app-date-cell at bounding box center [989, 418] width 132 height 586
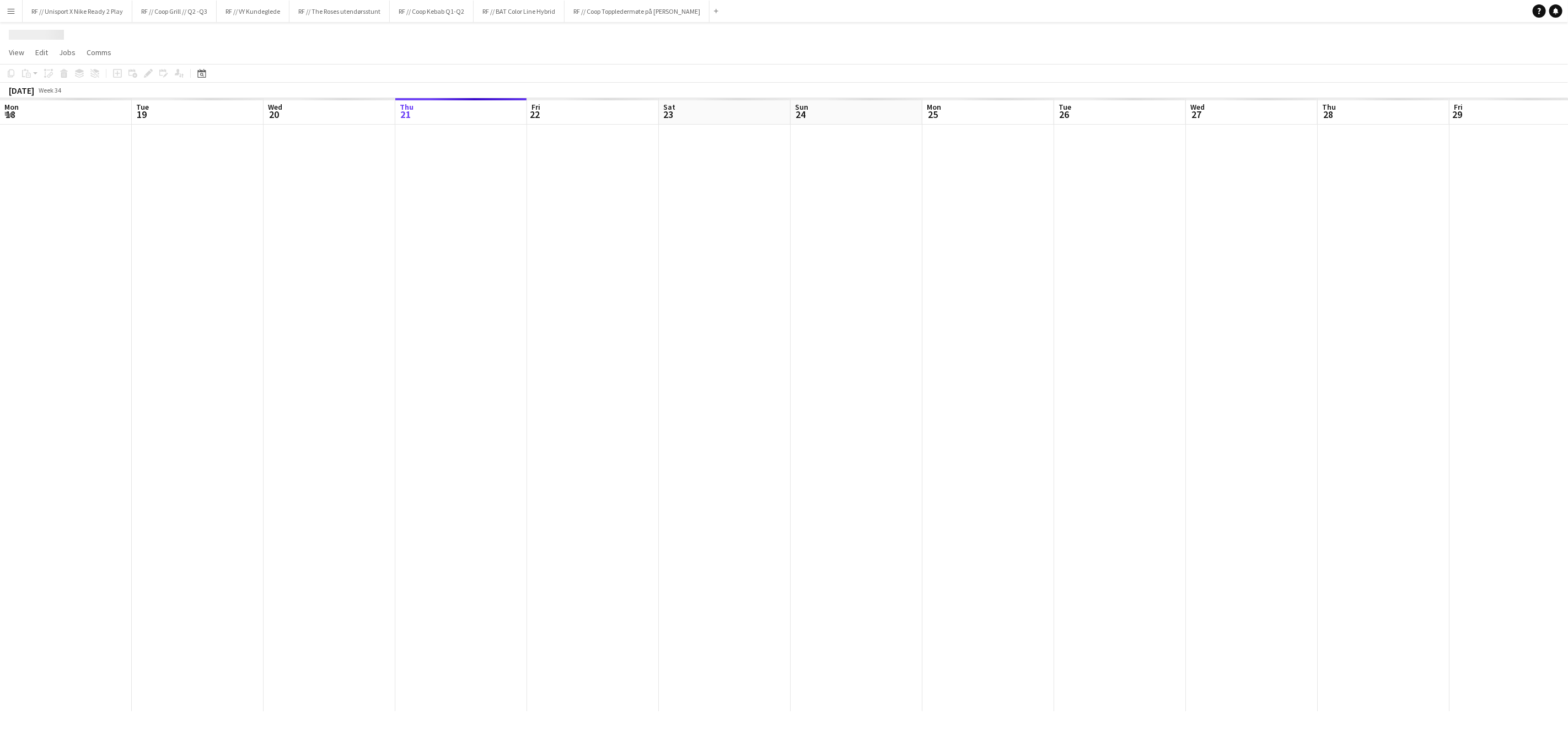
scroll to position [0, 263]
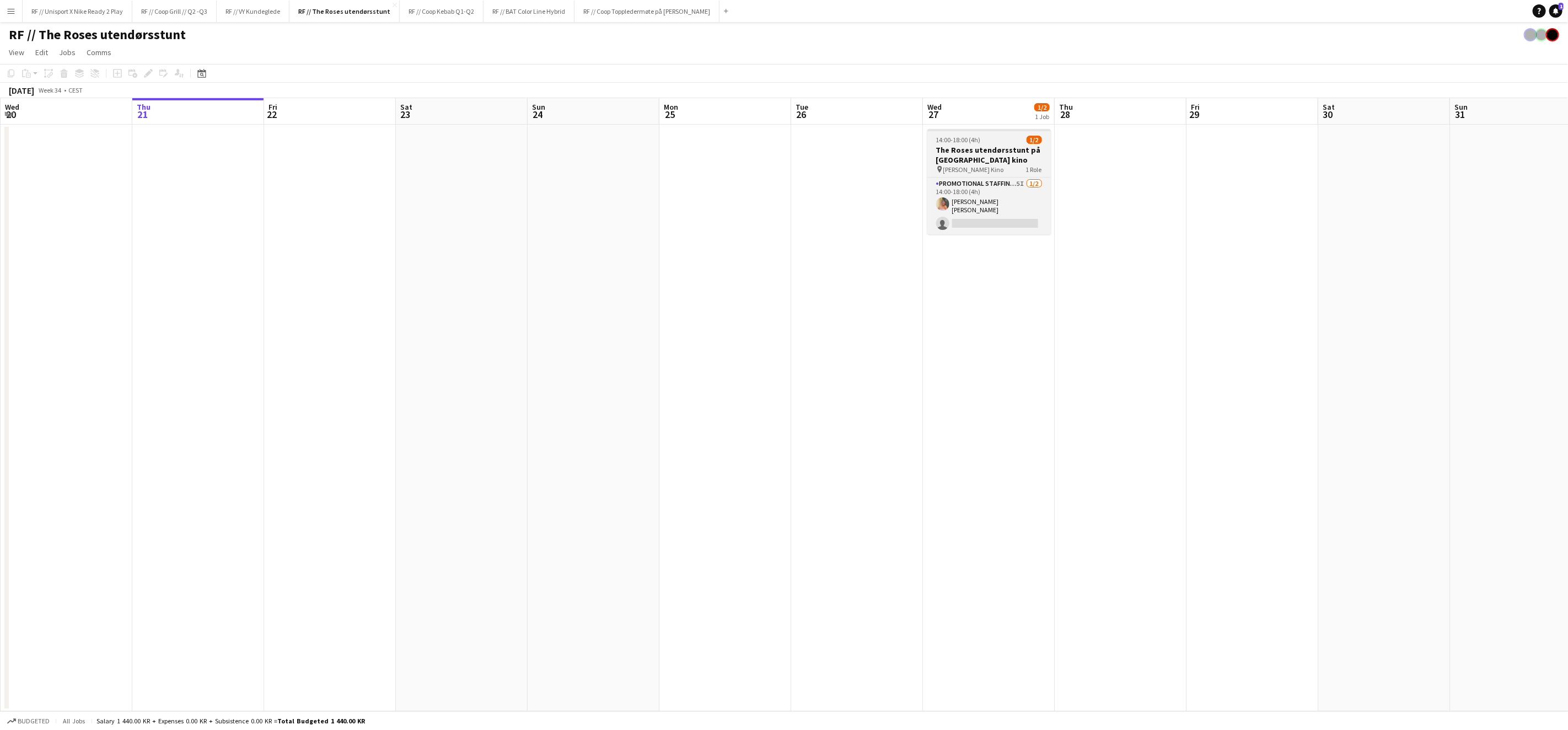
click at [968, 150] on h3 "The Roses utendørsstunt på [GEOGRAPHIC_DATA] kino" at bounding box center [989, 155] width 123 height 20
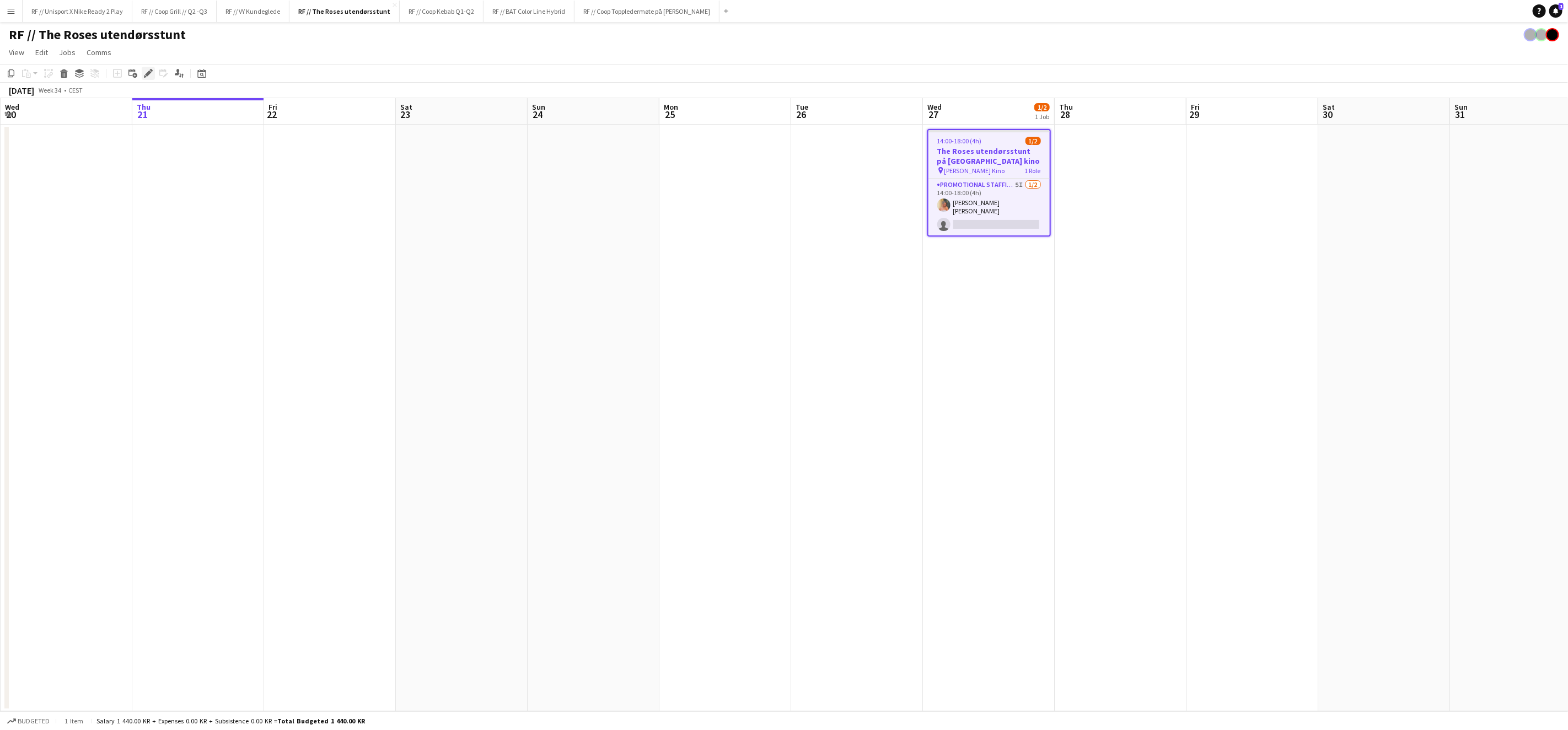
click at [151, 72] on icon "Edit" at bounding box center [148, 73] width 9 height 9
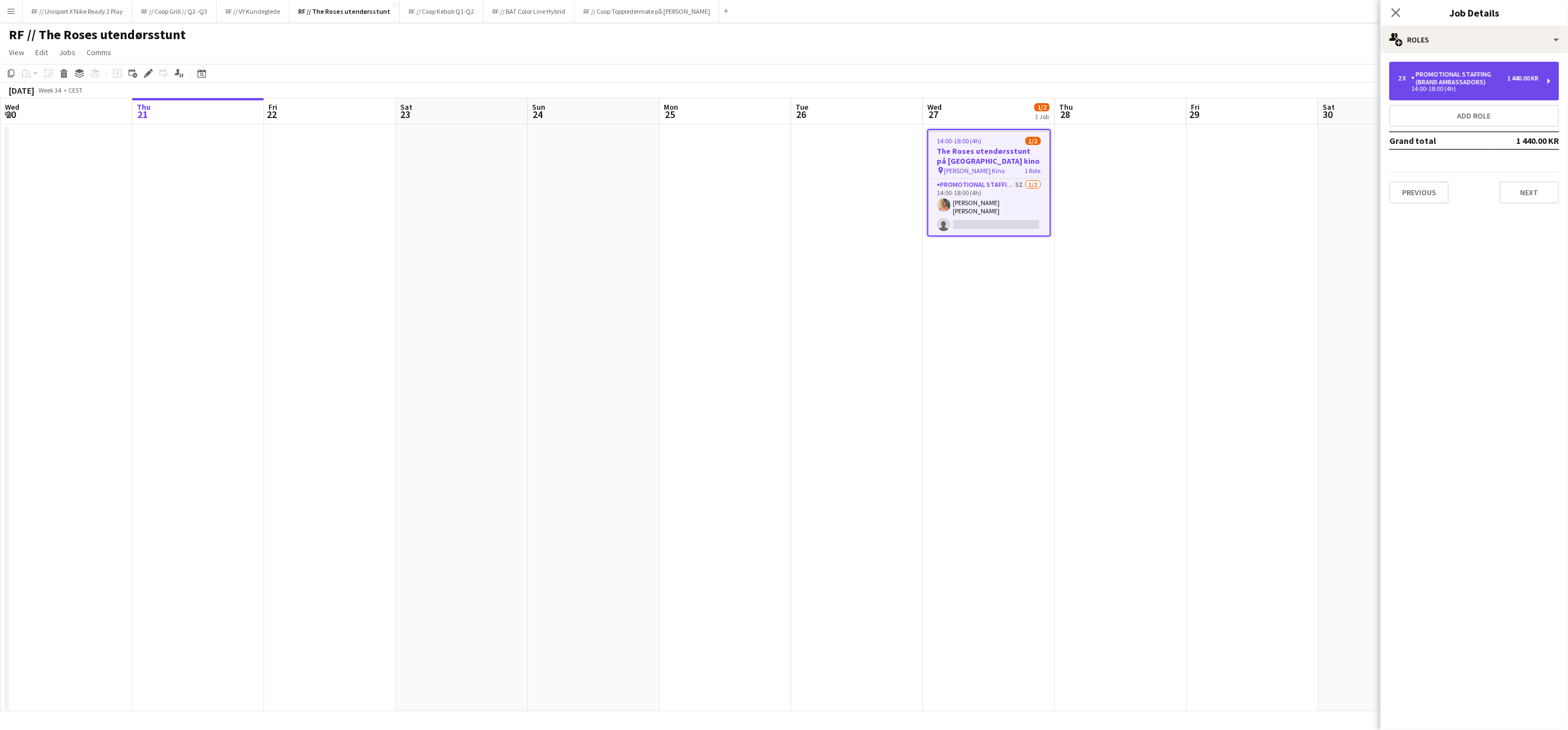
click at [1454, 82] on div "Promotional Staffing (Brand Ambassadors)" at bounding box center [1459, 78] width 96 height 16
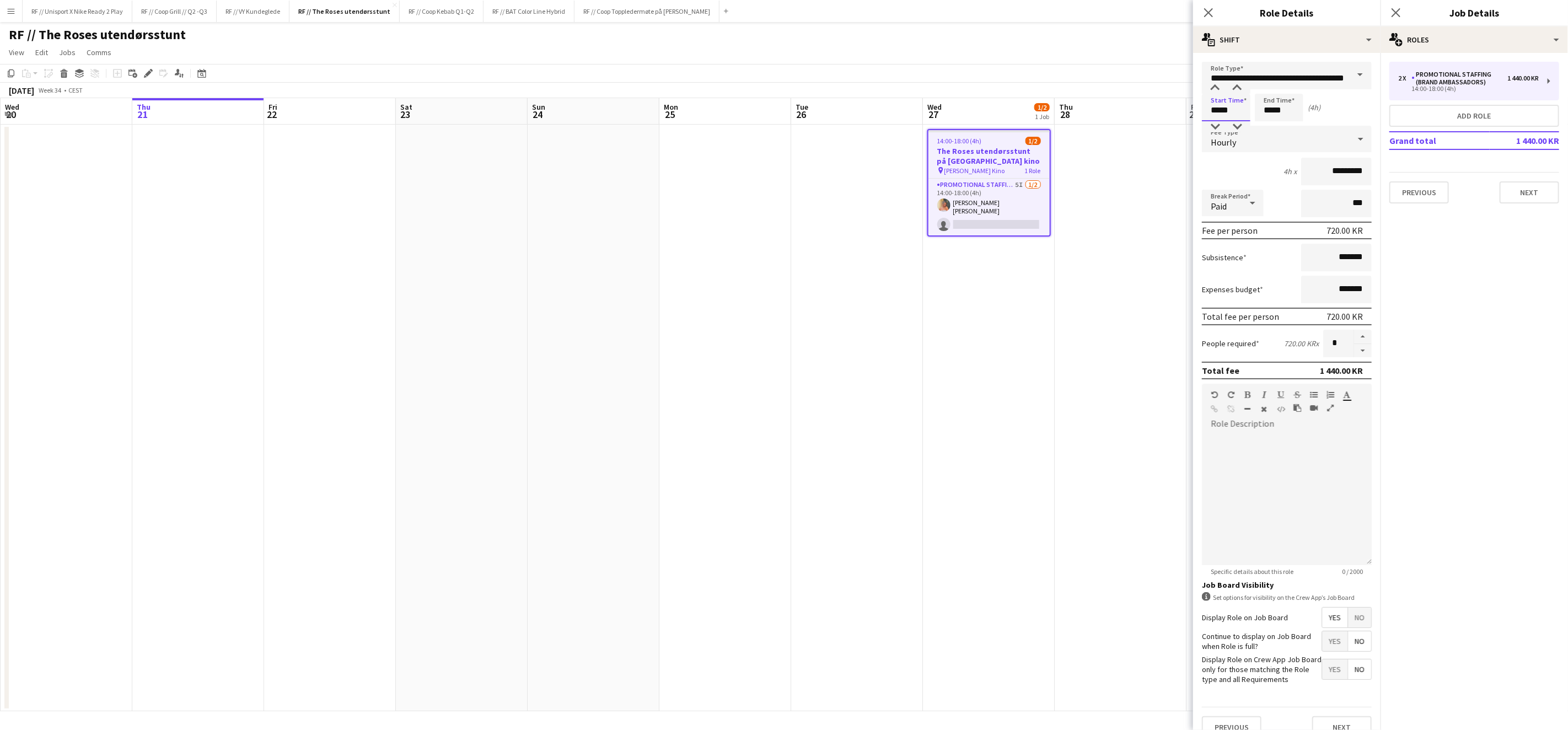
click at [1216, 108] on input "*****" at bounding box center [1227, 107] width 49 height 27
type input "*****"
click at [1276, 108] on input "*****" at bounding box center [1279, 107] width 49 height 27
type input "*****"
click at [1252, 695] on form "**********" at bounding box center [1286, 404] width 188 height 685
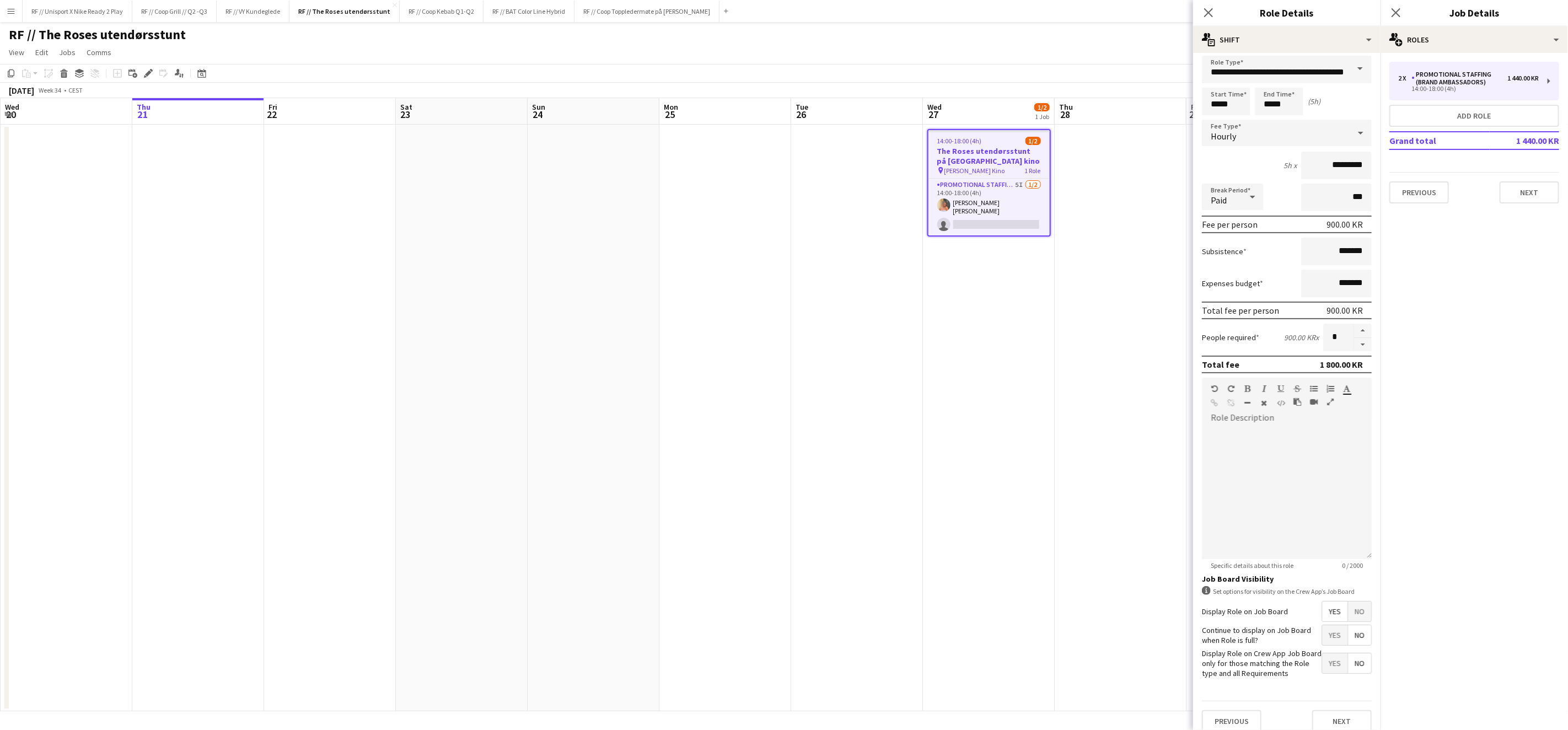
scroll to position [12, 0]
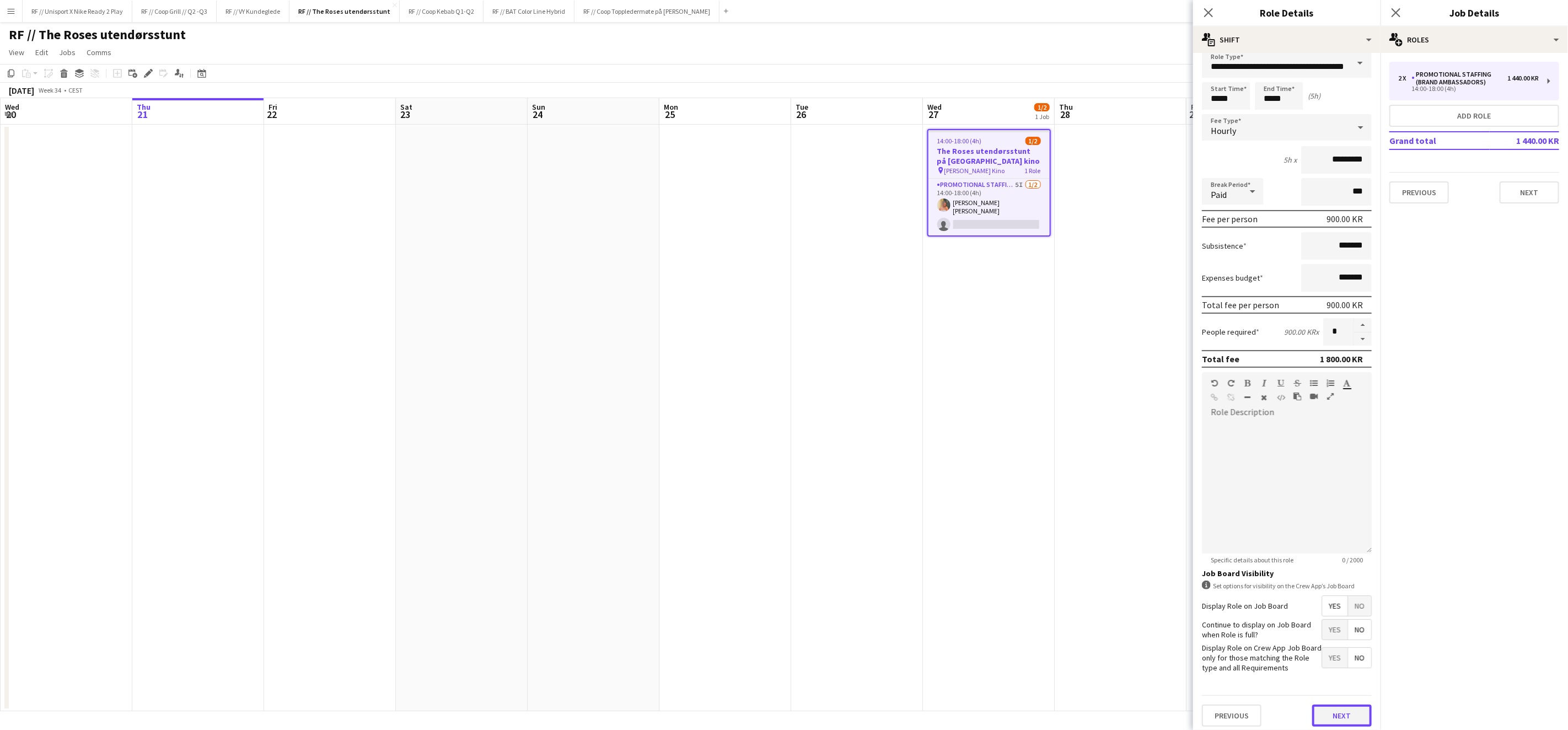
click at [1336, 714] on button "Next" at bounding box center [1342, 716] width 60 height 22
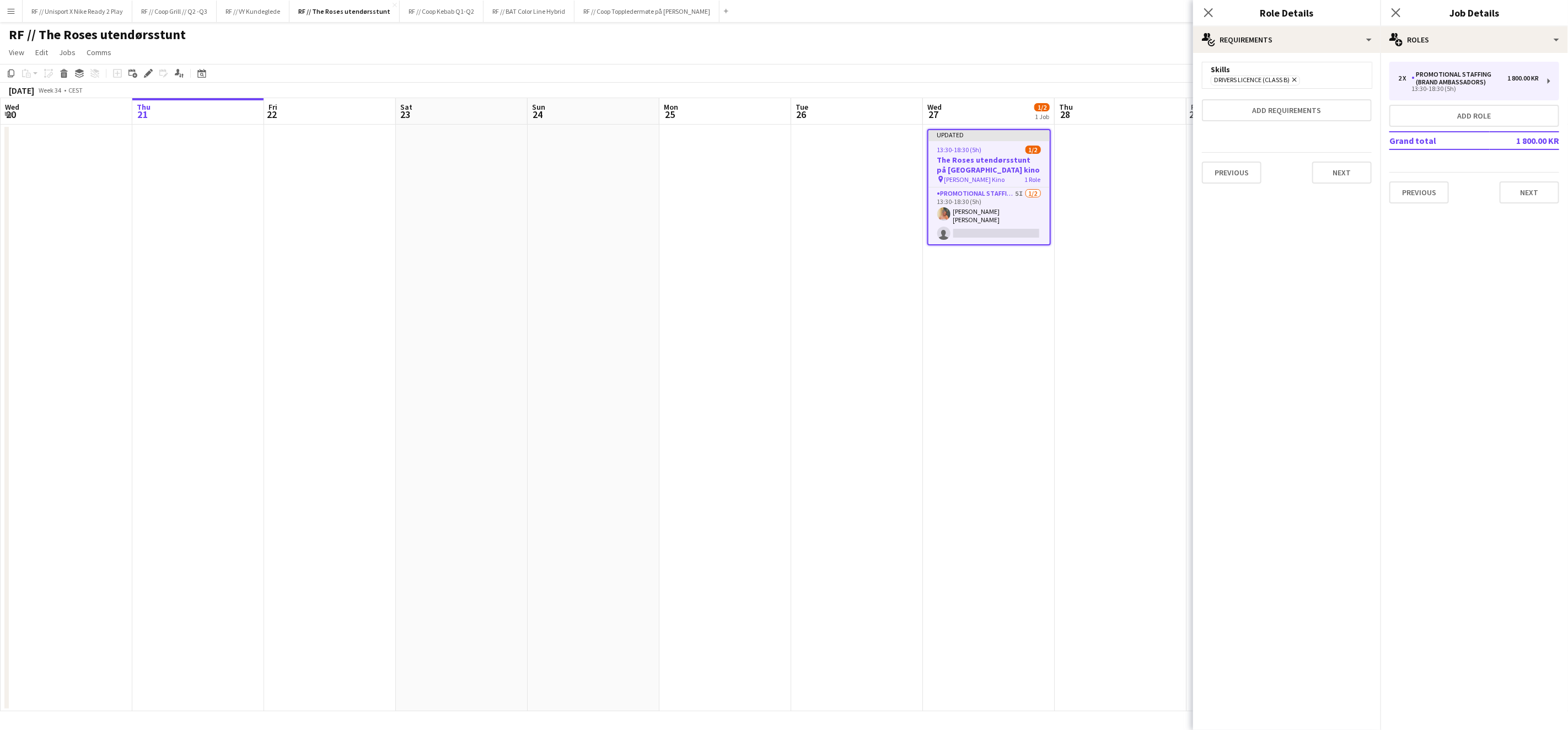
scroll to position [0, 0]
click at [1098, 392] on app-date-cell at bounding box center [1121, 418] width 132 height 586
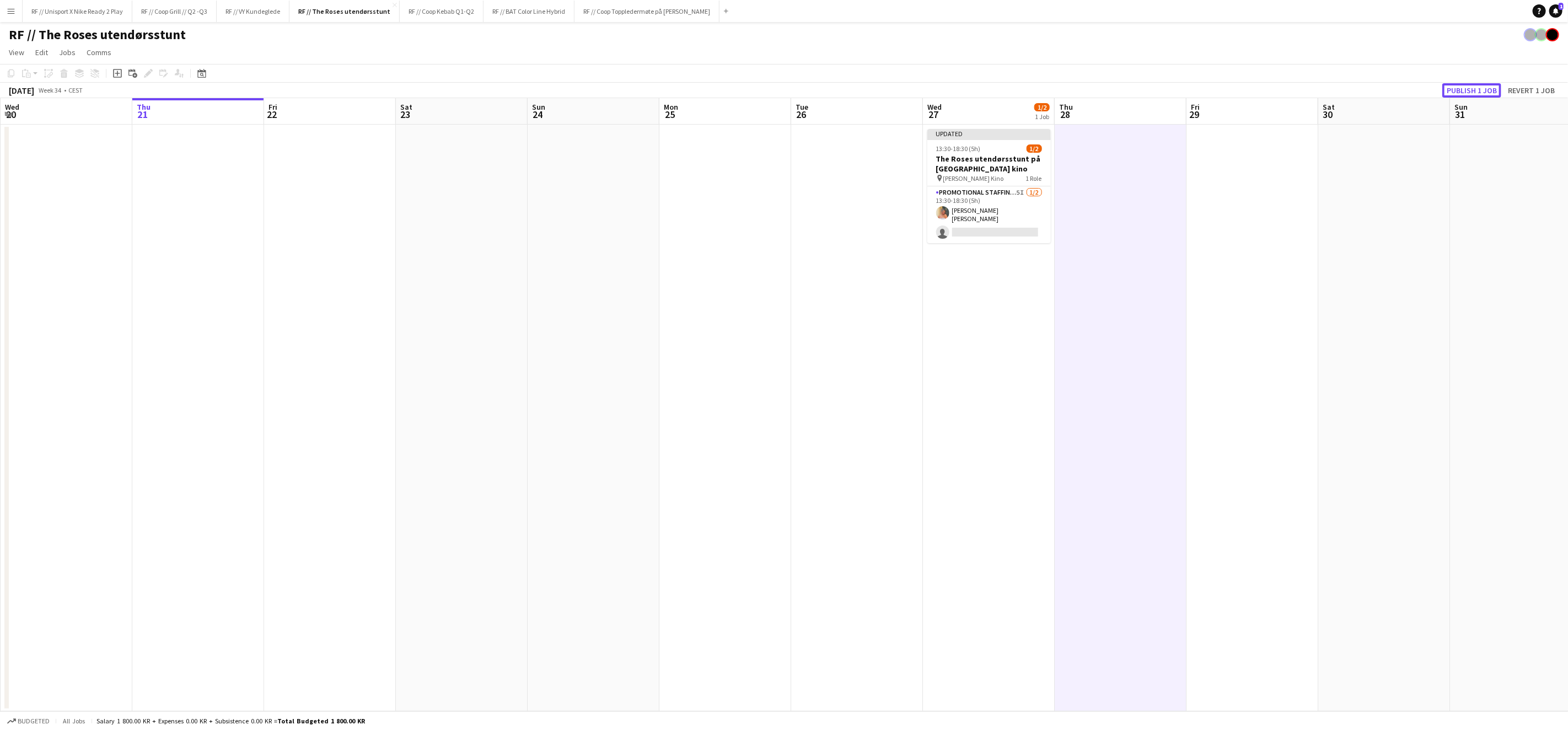
click at [1466, 90] on button "Publish 1 job" at bounding box center [1471, 90] width 59 height 14
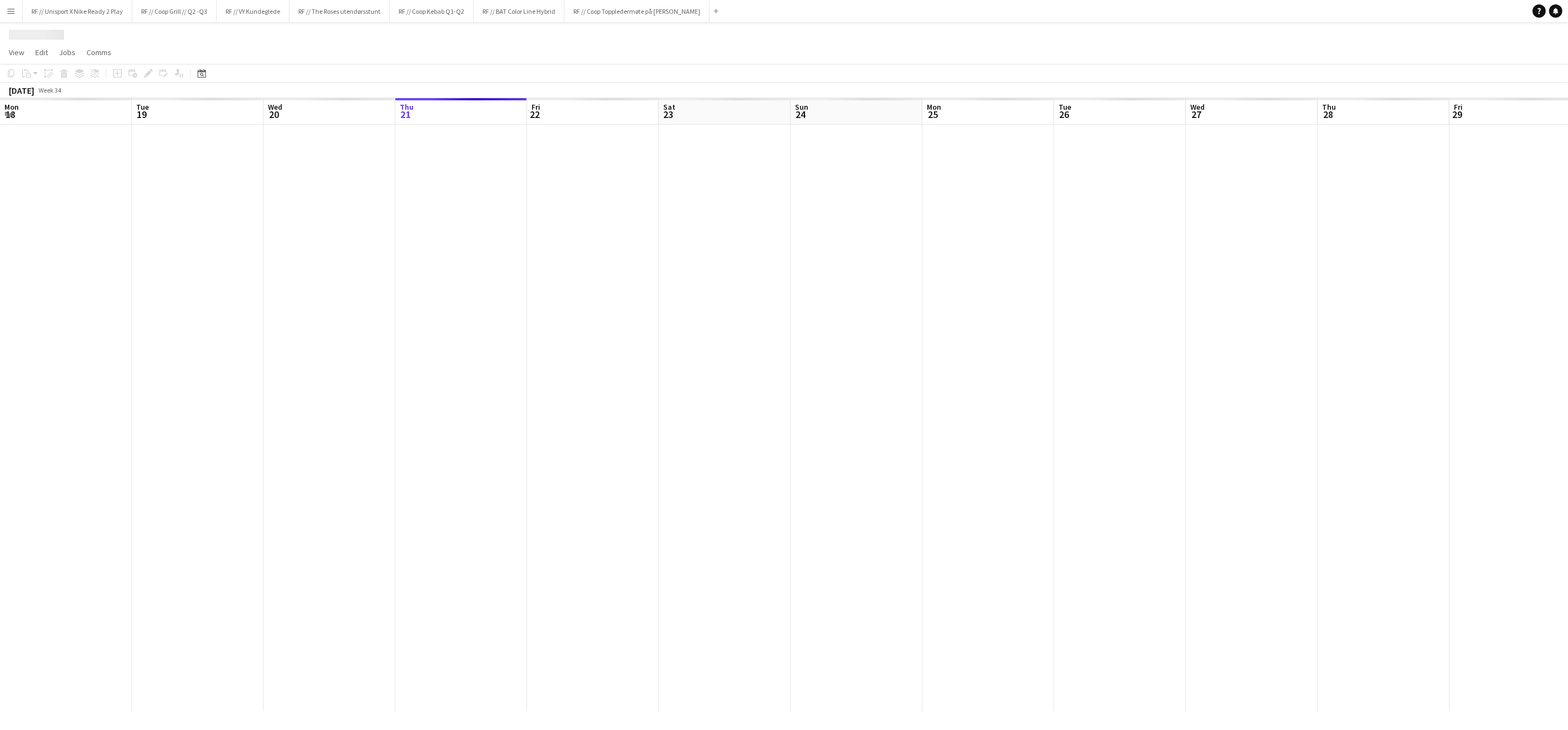
scroll to position [0, 263]
